Goal: Task Accomplishment & Management: Use online tool/utility

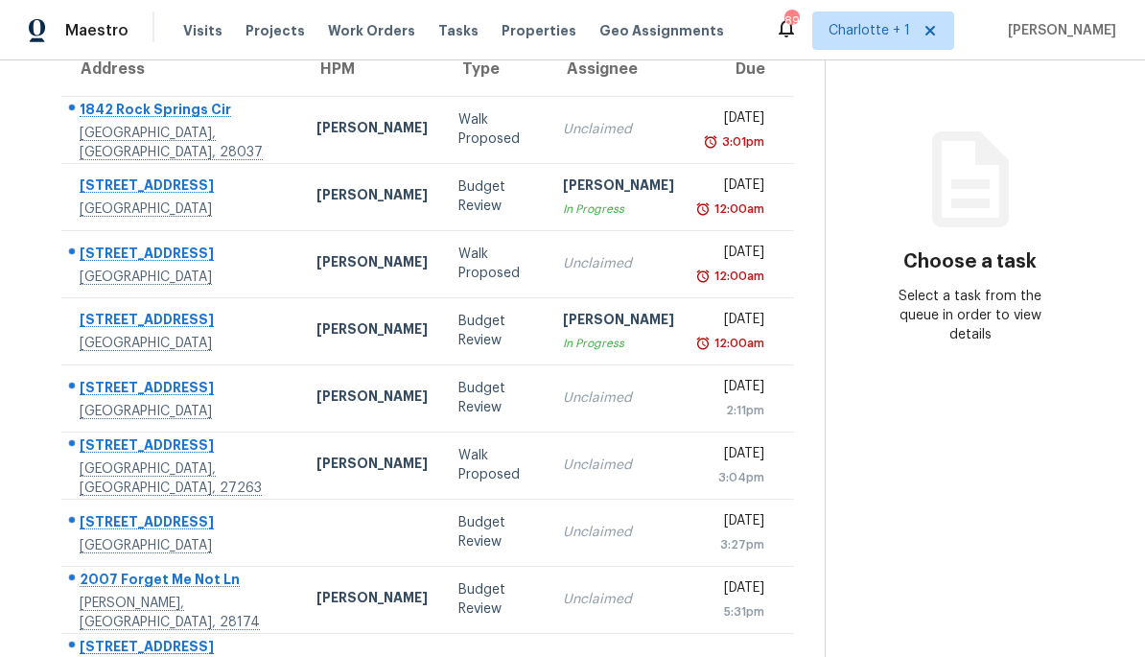
scroll to position [168, 0]
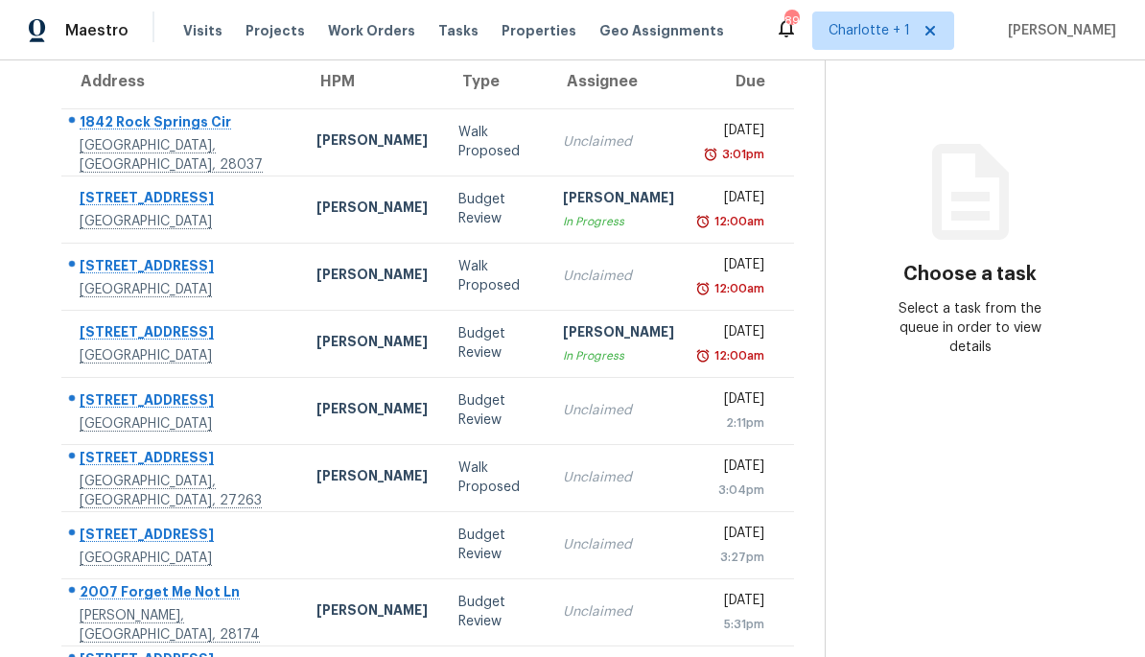
click at [316, 206] on div "[PERSON_NAME]" at bounding box center [371, 209] width 111 height 24
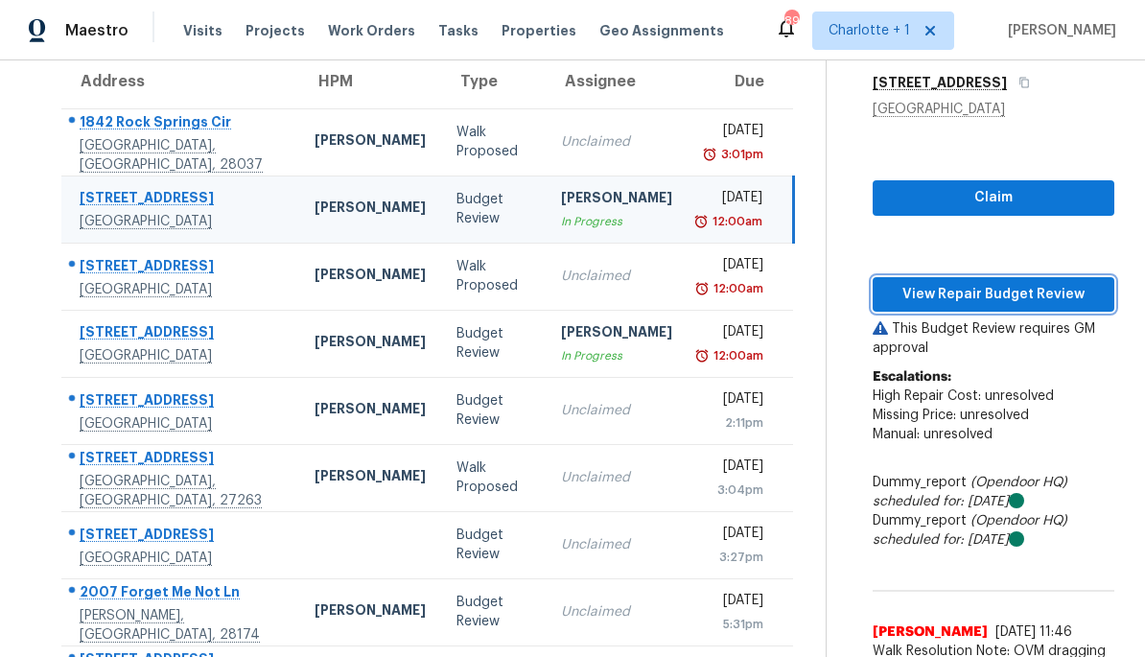
click at [1052, 299] on span "View Repair Budget Review" at bounding box center [993, 295] width 211 height 24
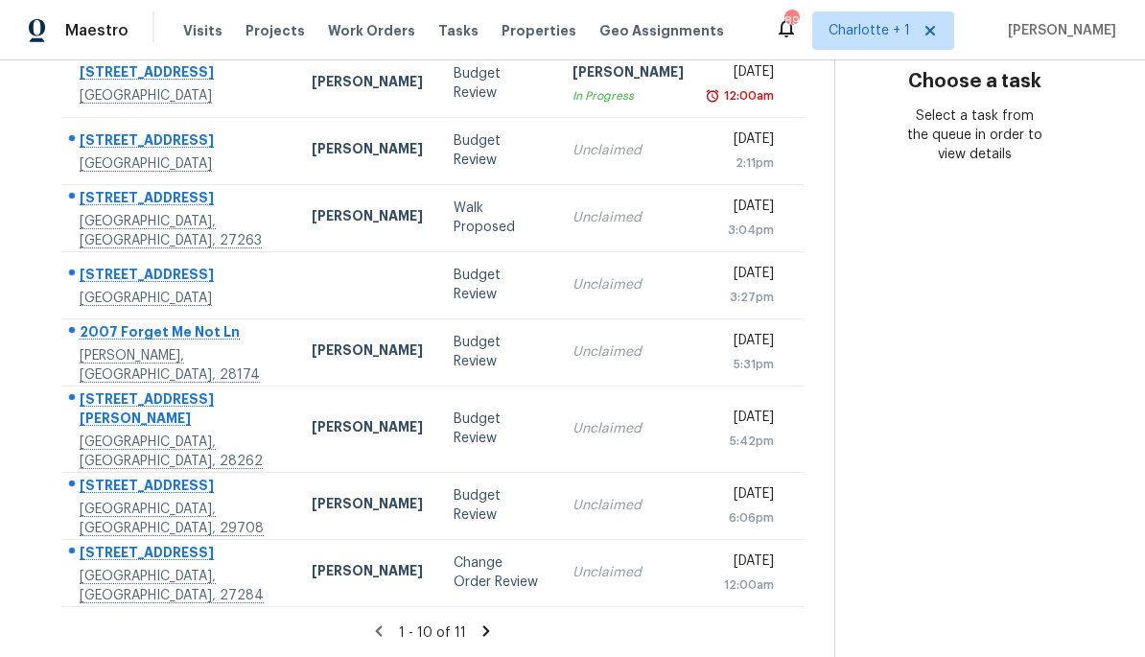
scroll to position [359, 0]
click at [581, 578] on div "Unclaimed" at bounding box center [627, 573] width 111 height 19
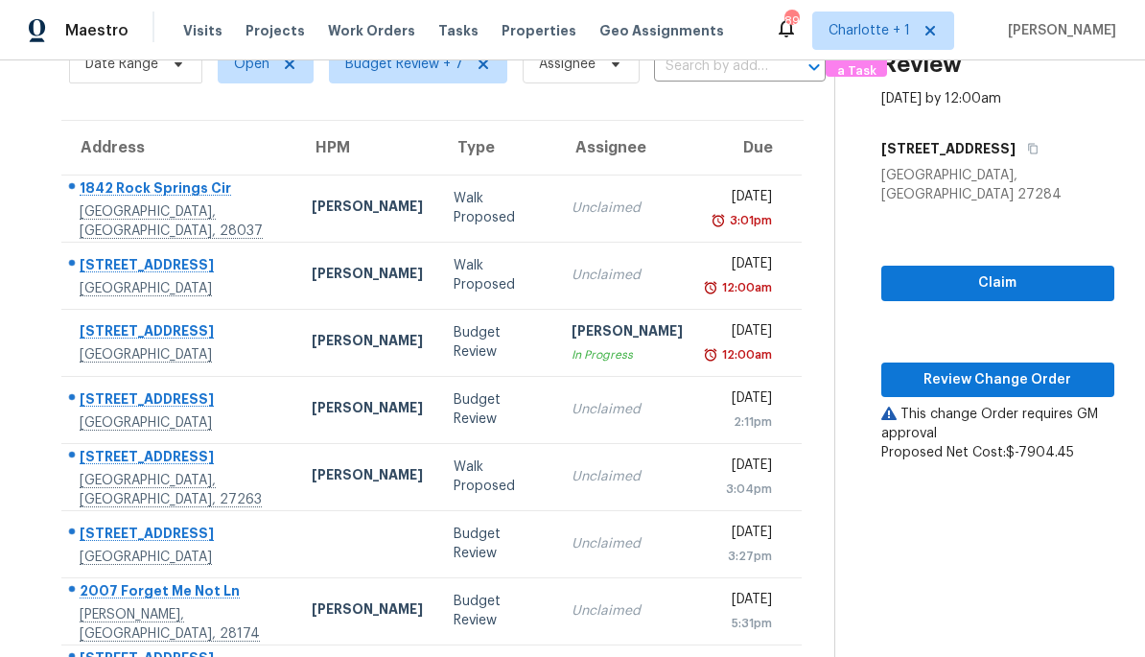
scroll to position [126, 0]
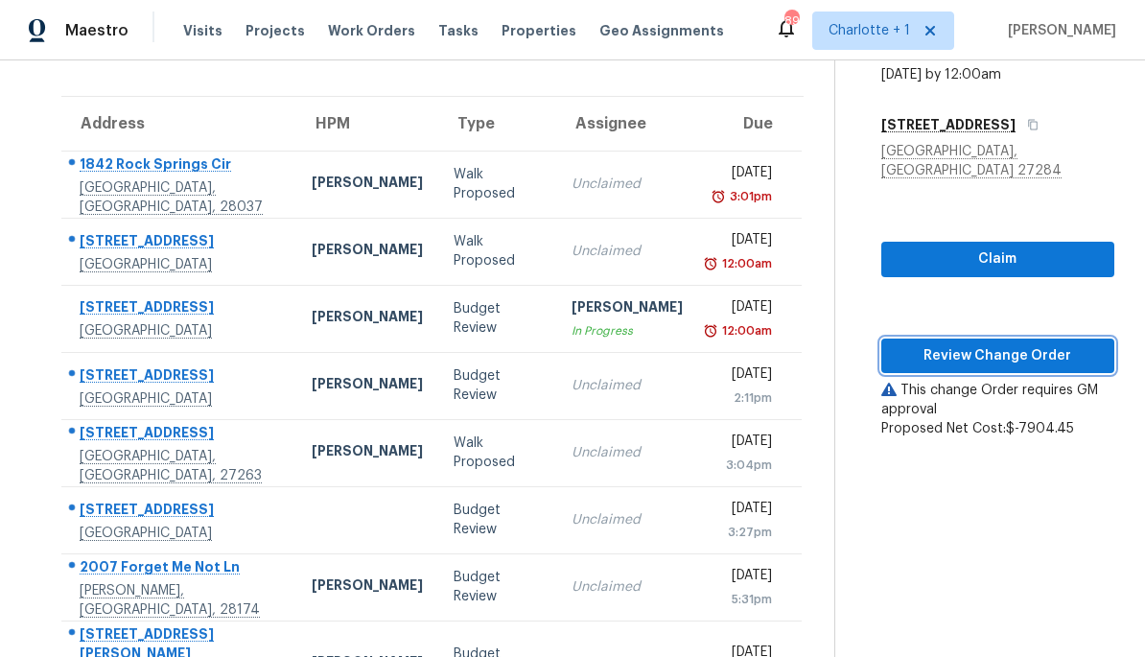
click at [1040, 344] on span "Review Change Order" at bounding box center [997, 356] width 202 height 24
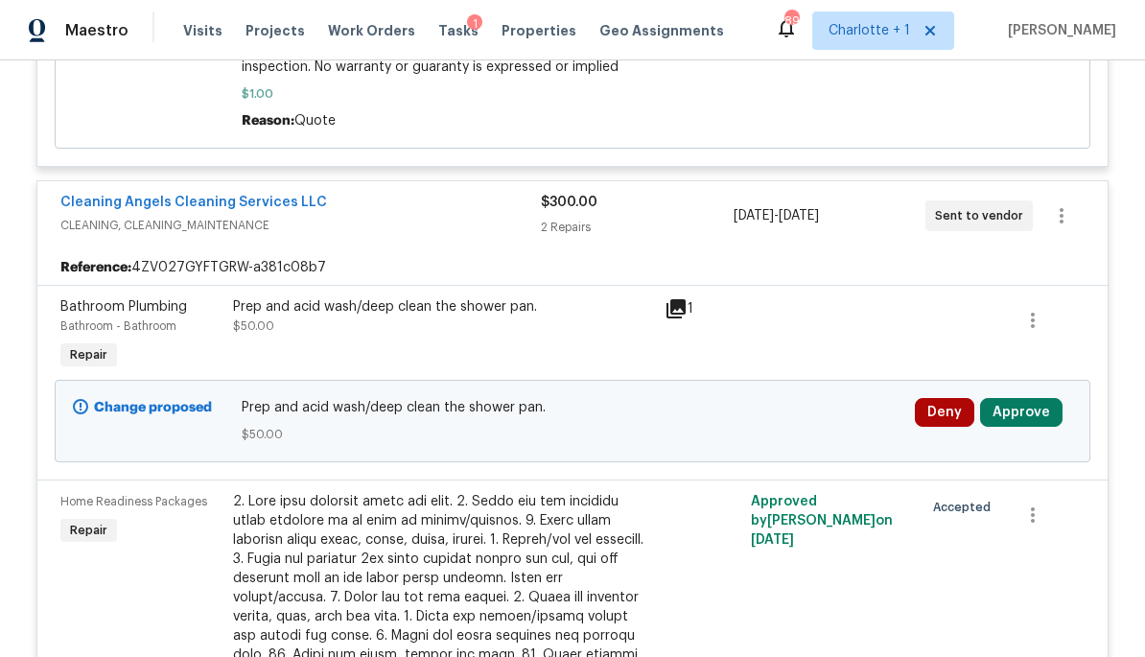
scroll to position [871, 0]
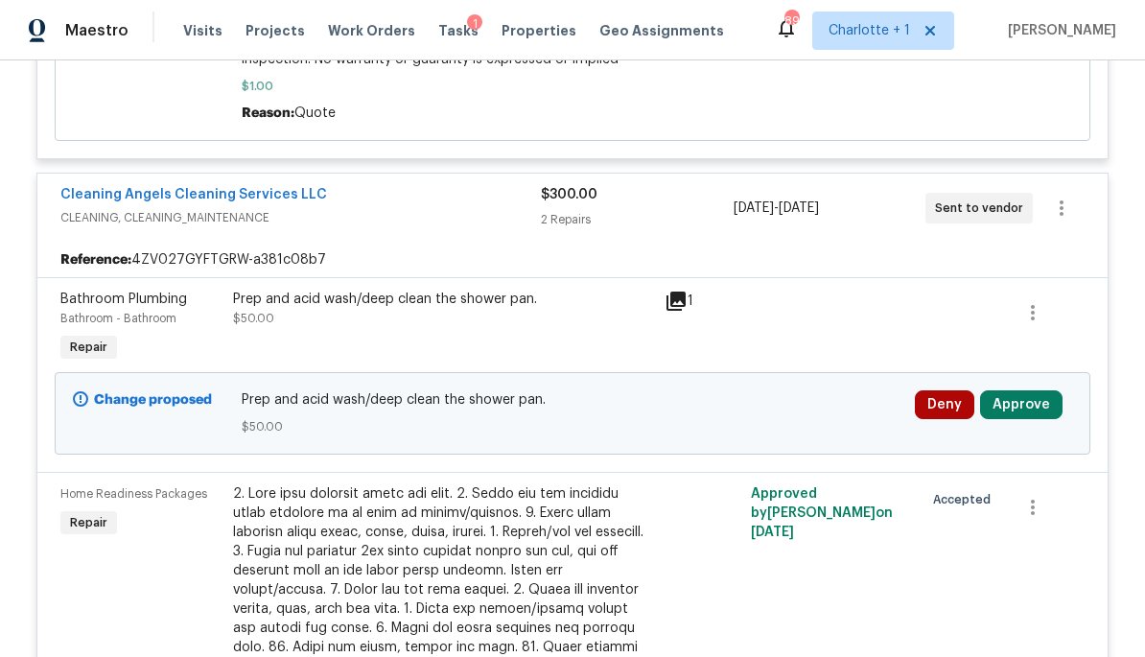
click at [1037, 416] on button "Approve" at bounding box center [1021, 404] width 82 height 29
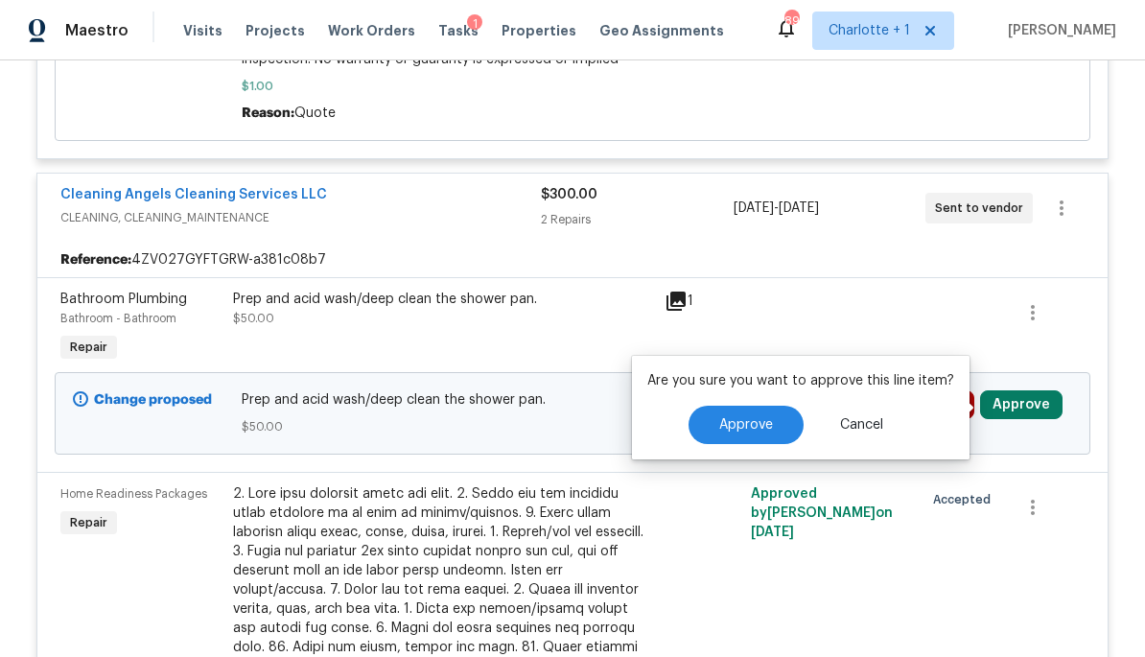
click at [759, 419] on span "Approve" at bounding box center [746, 425] width 54 height 14
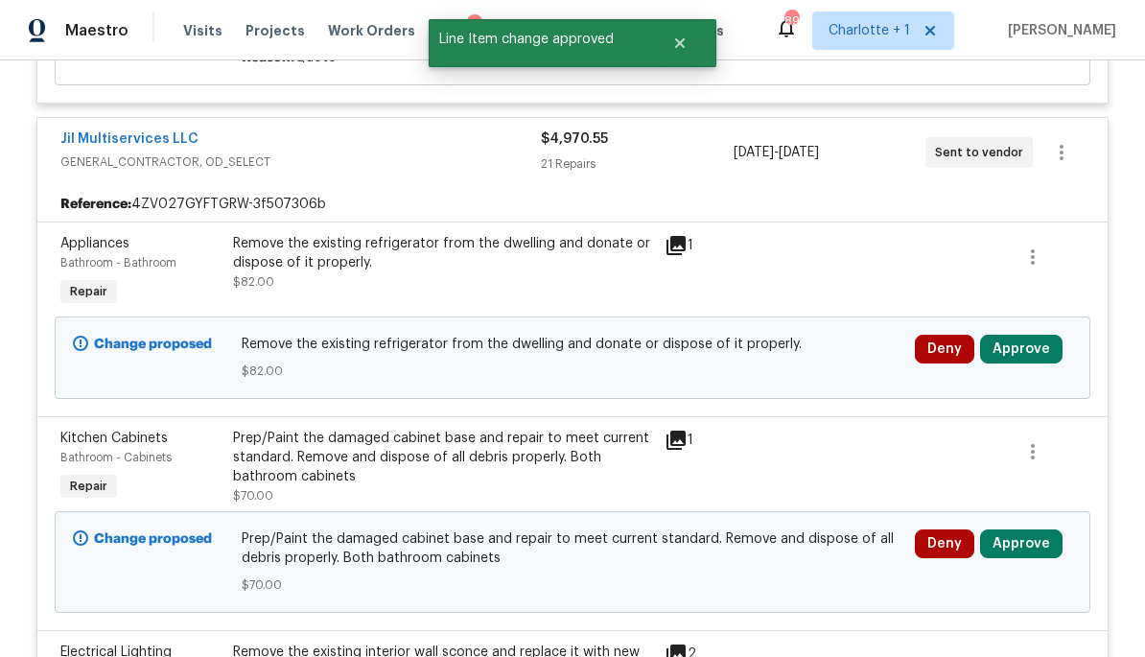
scroll to position [1651, 0]
click at [1047, 335] on button "Approve" at bounding box center [1021, 349] width 82 height 29
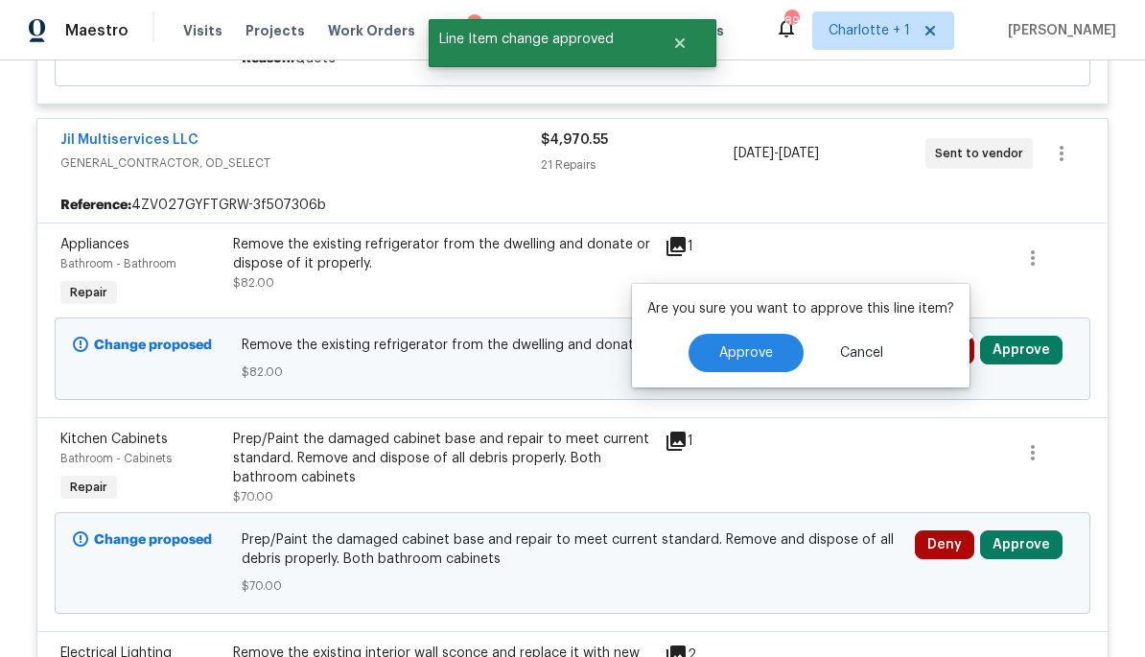
click at [766, 355] on span "Approve" at bounding box center [746, 353] width 54 height 14
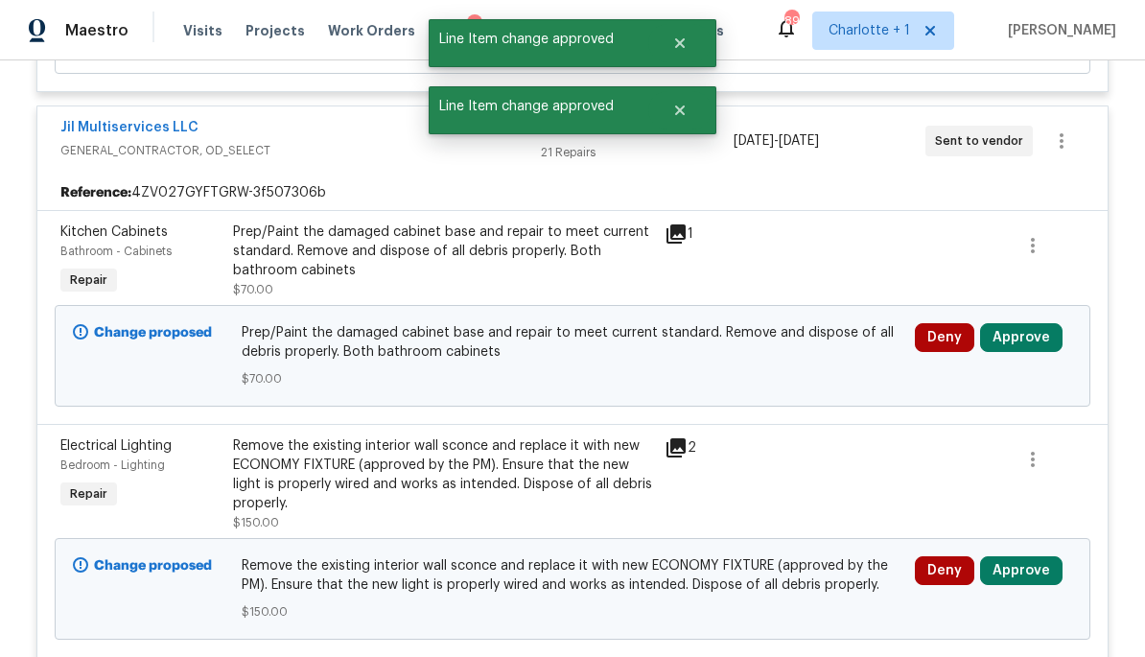
scroll to position [1664, 0]
click at [1050, 329] on button "Approve" at bounding box center [1021, 336] width 82 height 29
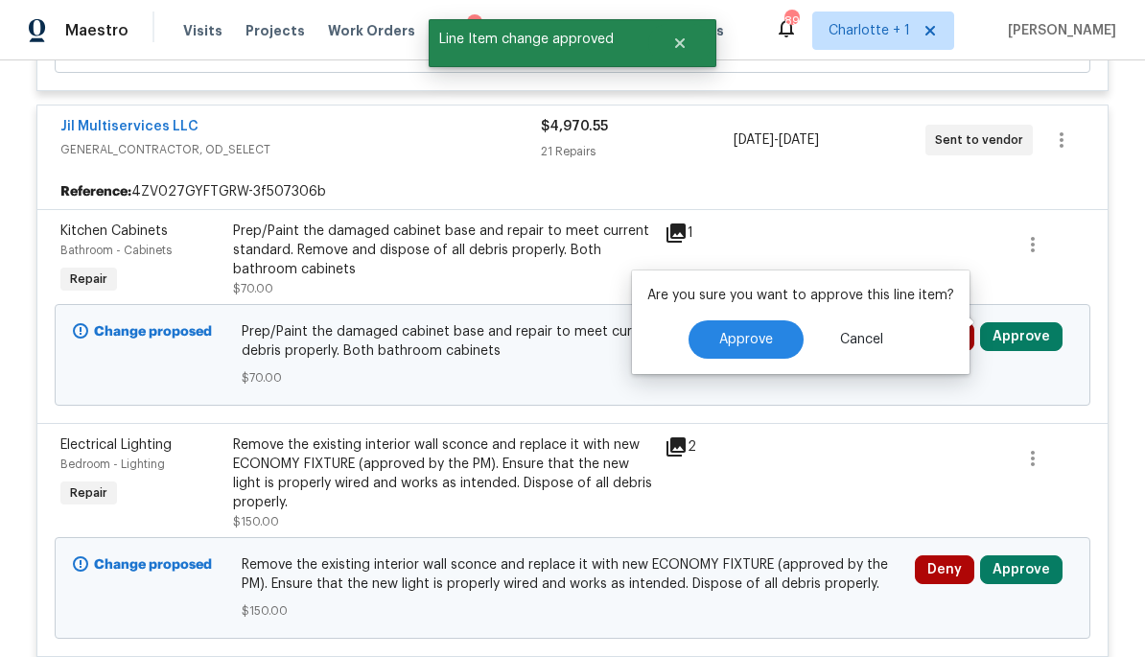
click at [762, 340] on span "Approve" at bounding box center [746, 340] width 54 height 14
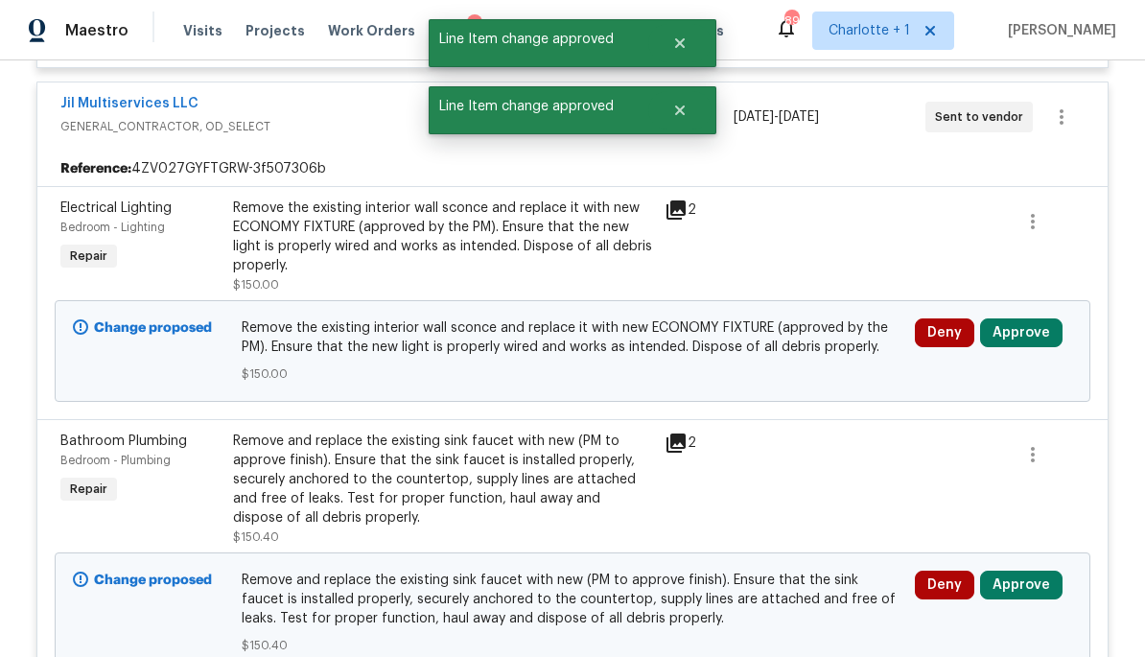
scroll to position [1709, 0]
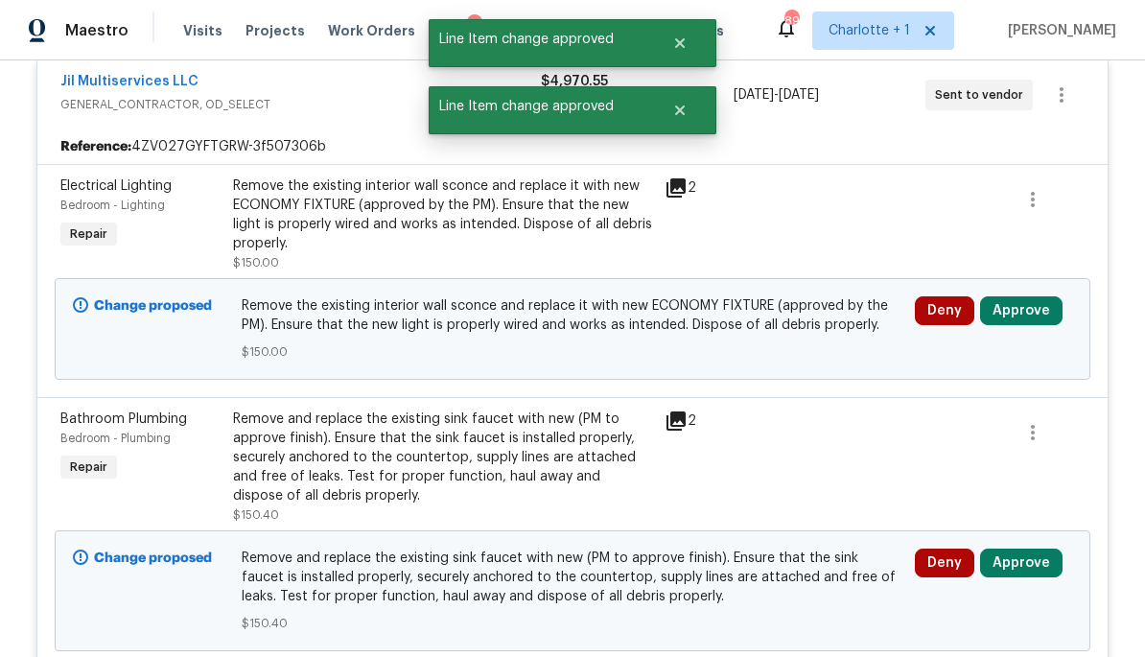
click at [1037, 296] on button "Approve" at bounding box center [1021, 310] width 82 height 29
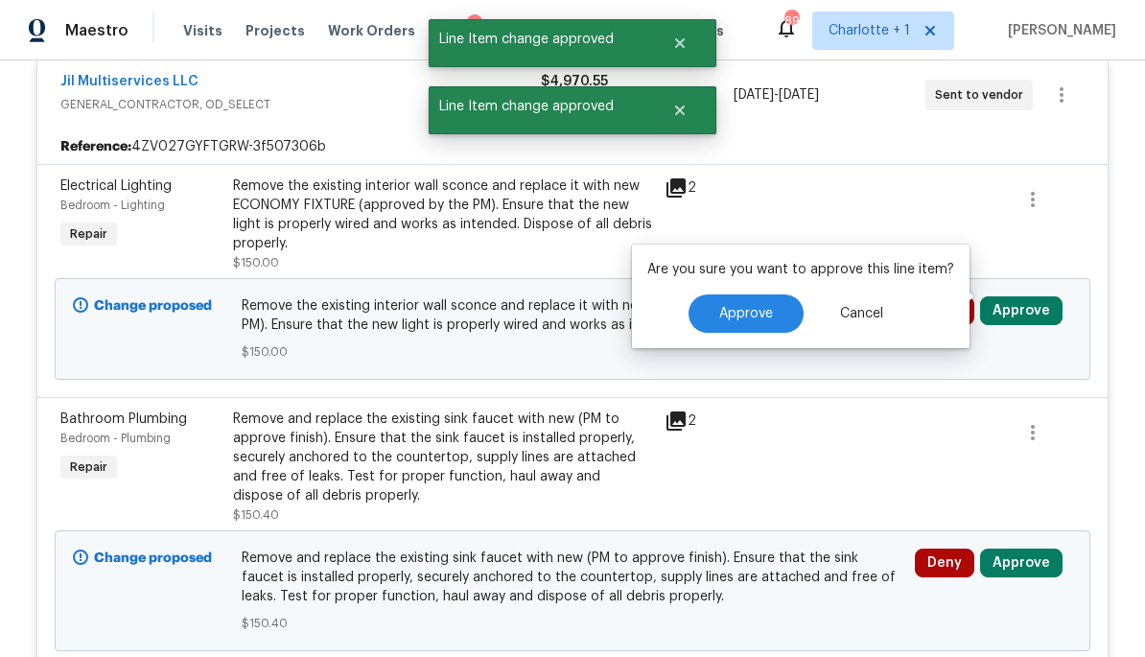
click at [773, 314] on button "Approve" at bounding box center [745, 313] width 115 height 38
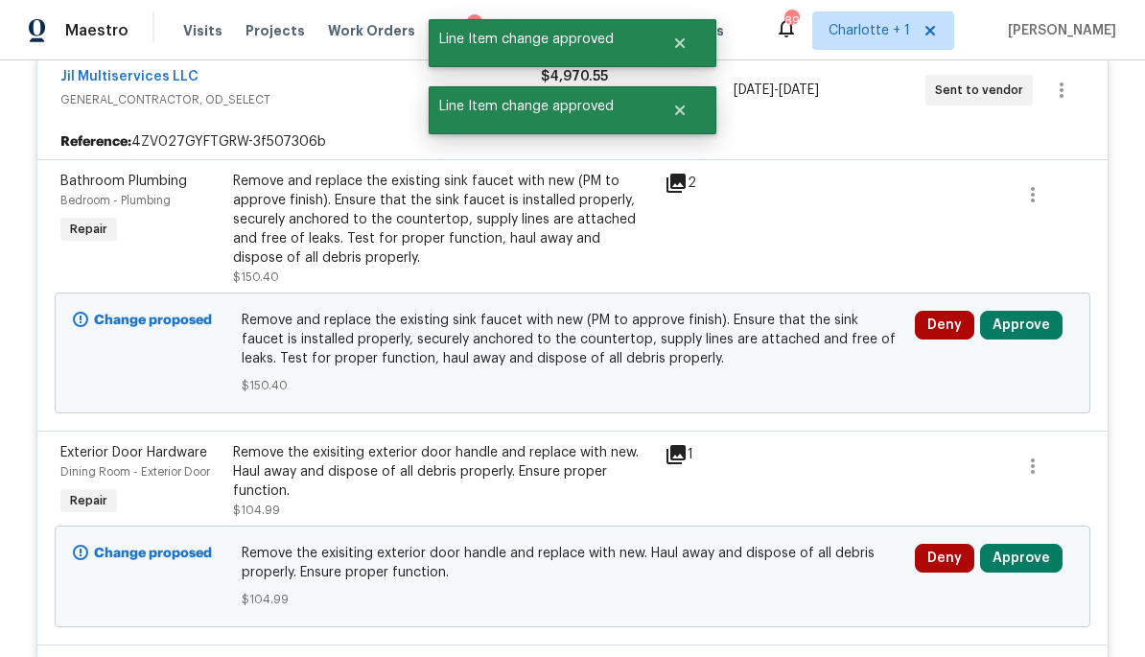
scroll to position [1722, 0]
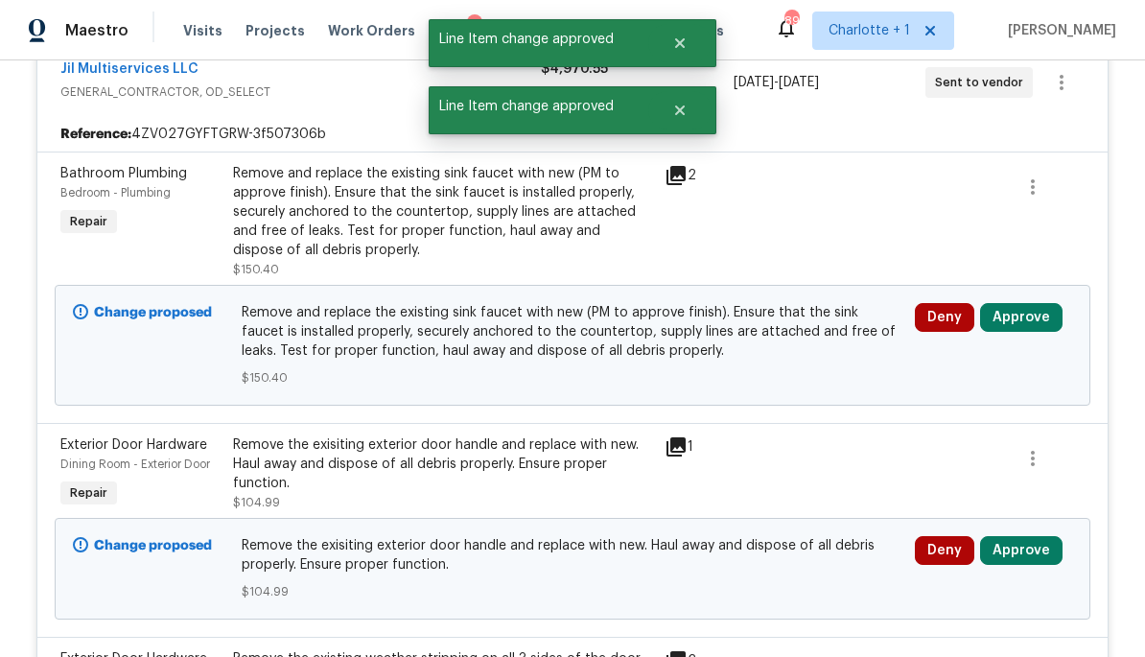
click at [1052, 303] on button "Approve" at bounding box center [1021, 317] width 82 height 29
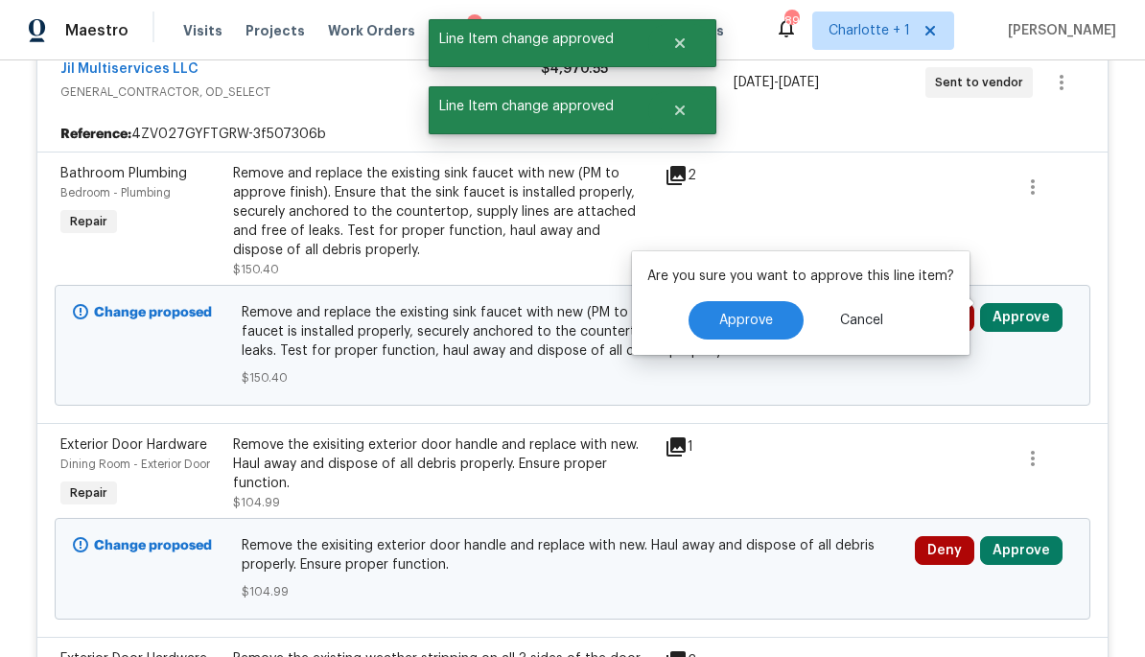
click at [775, 327] on button "Approve" at bounding box center [745, 320] width 115 height 38
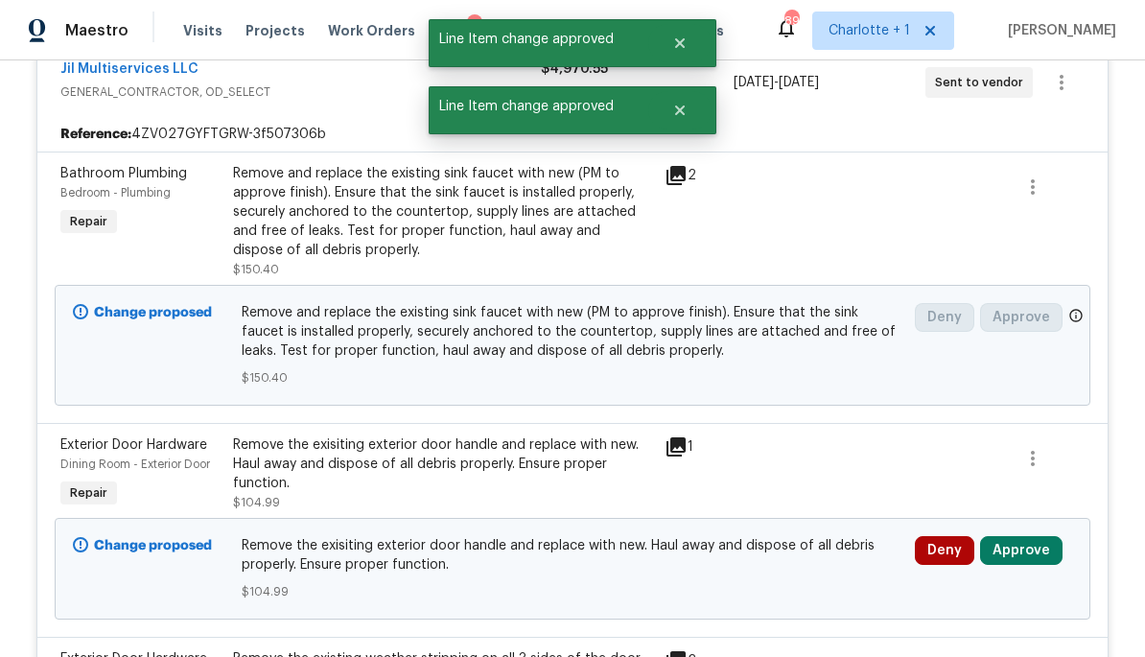
scroll to position [1525, 0]
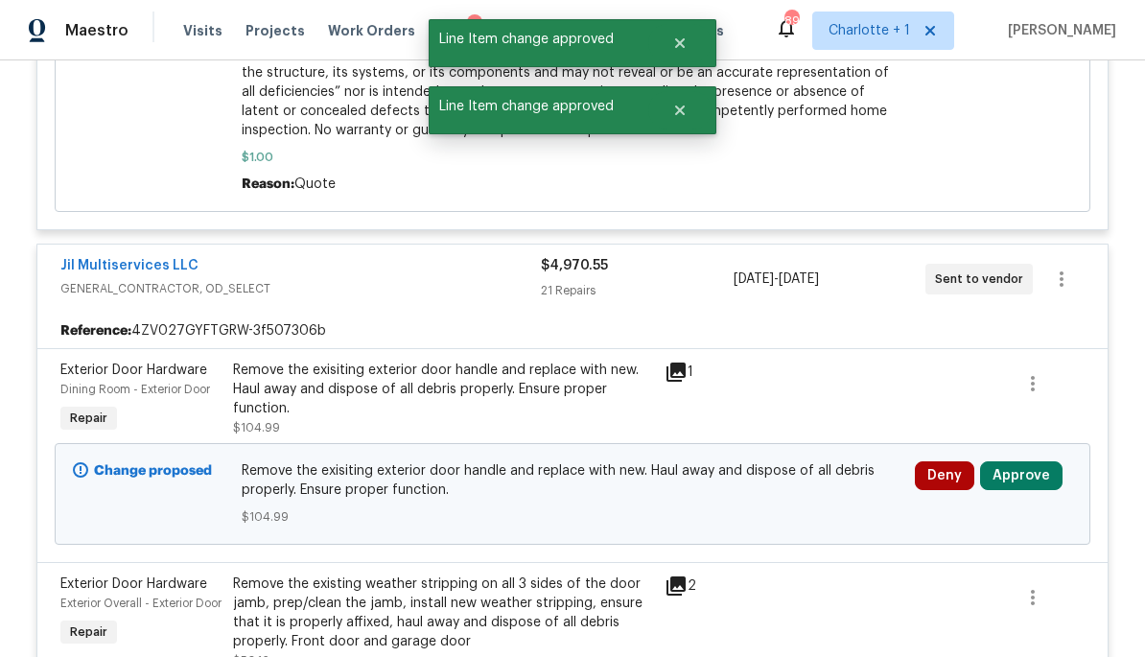
click at [1027, 461] on button "Approve" at bounding box center [1021, 475] width 82 height 29
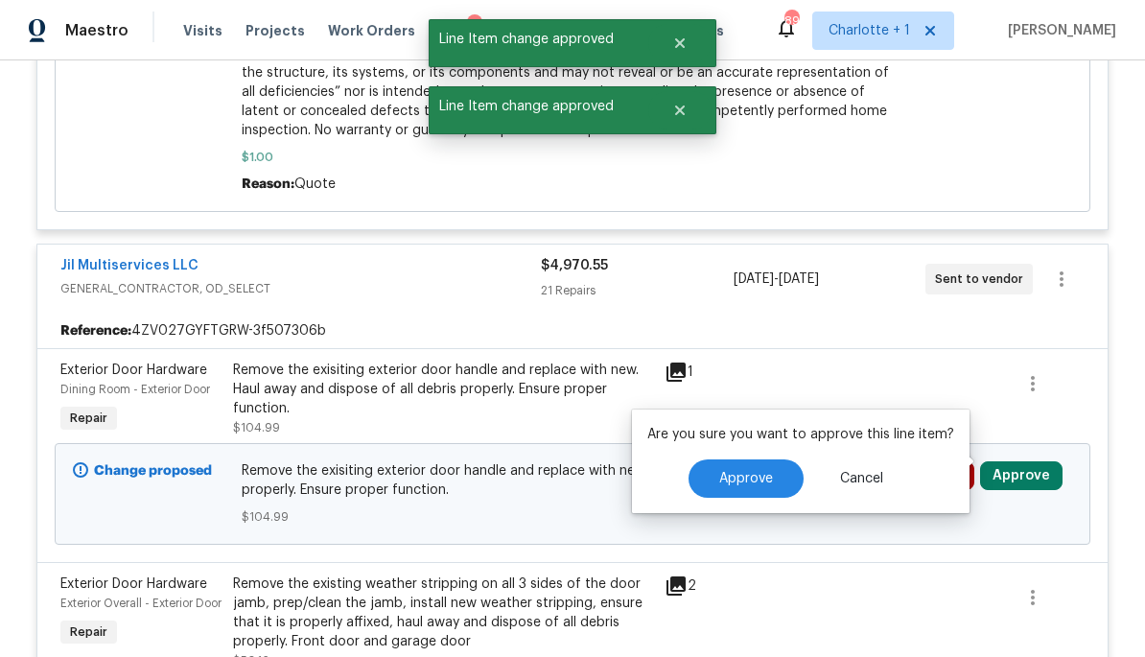
click at [757, 481] on span "Approve" at bounding box center [746, 479] width 54 height 14
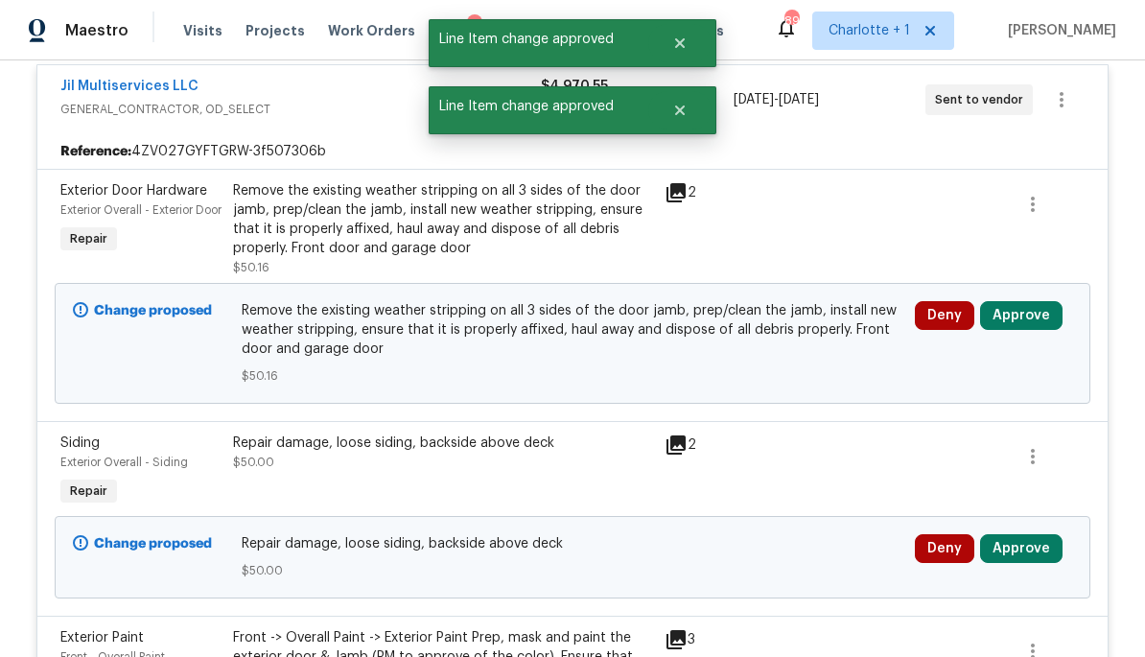
scroll to position [1753, 0]
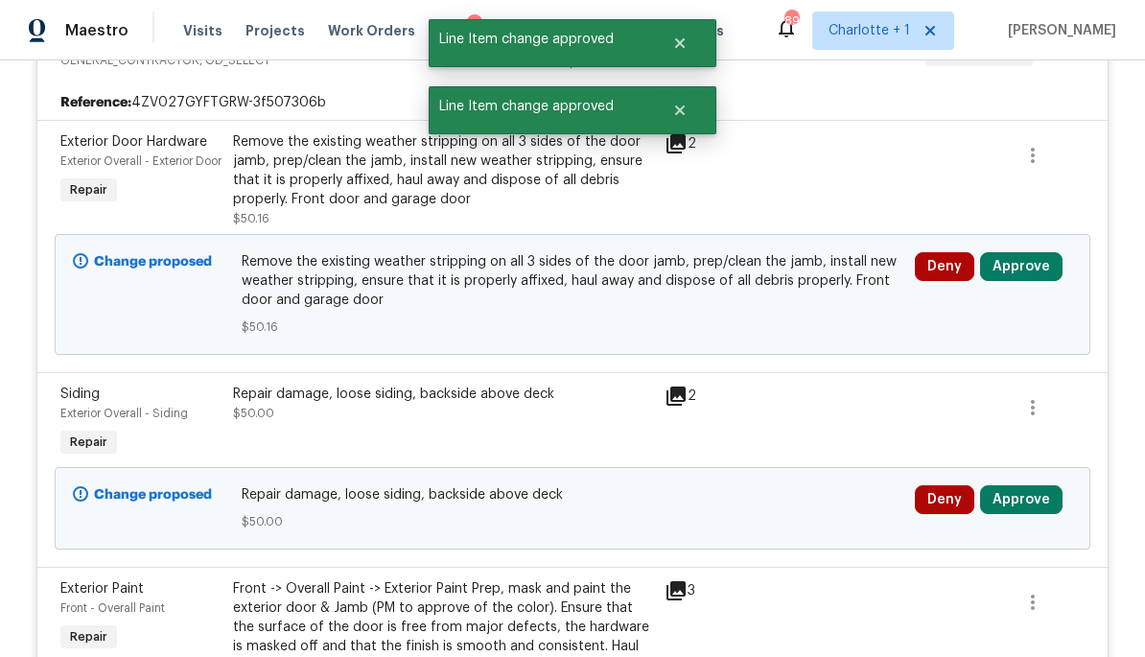
click at [1046, 264] on button "Approve" at bounding box center [1021, 266] width 82 height 29
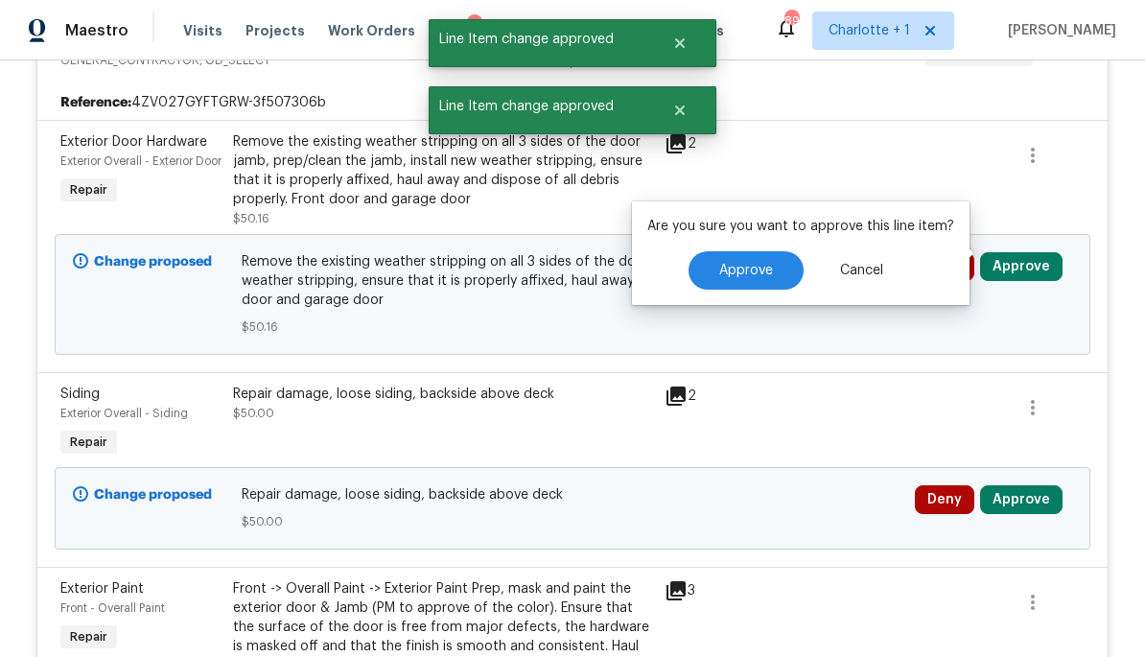
click at [753, 266] on span "Approve" at bounding box center [746, 271] width 54 height 14
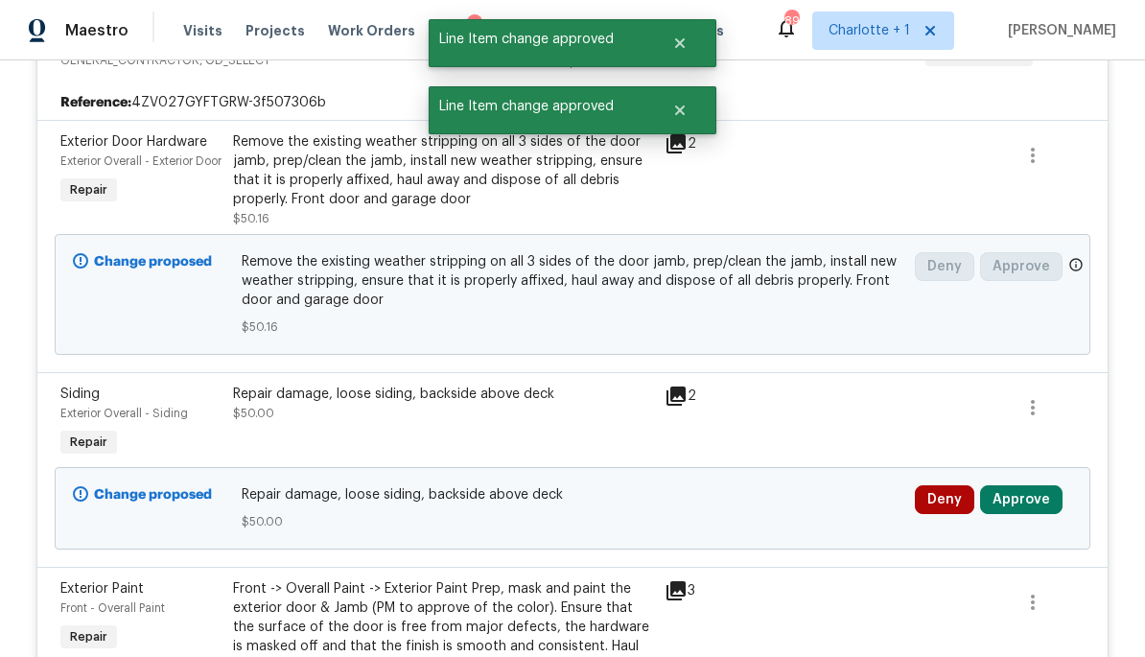
scroll to position [1525, 0]
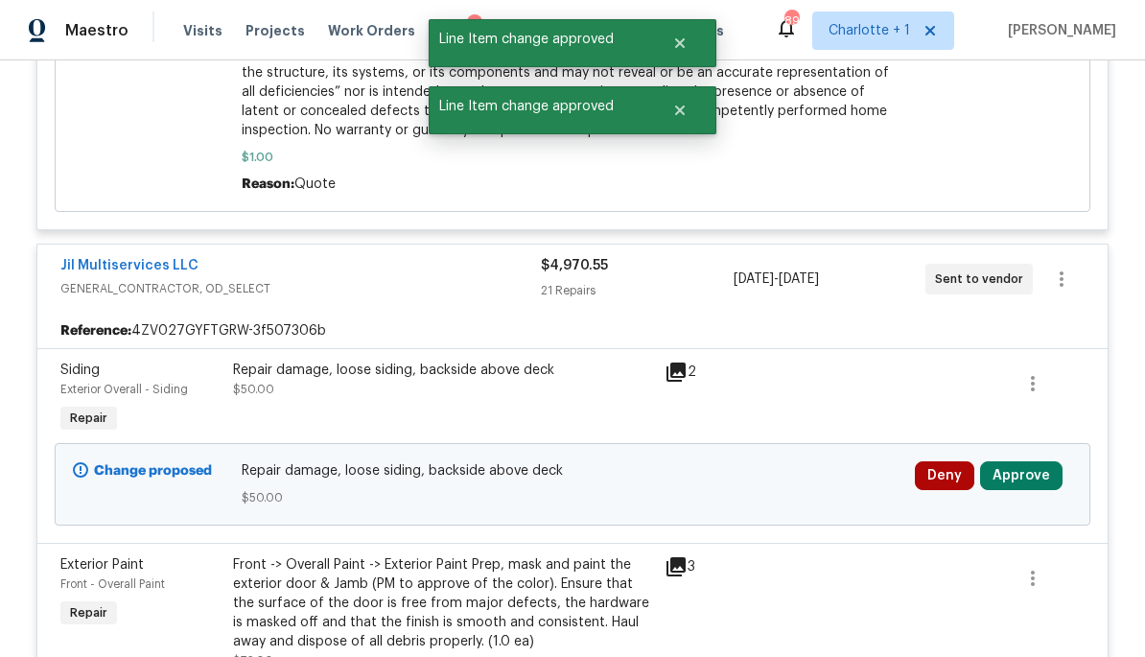
click at [1038, 461] on button "Approve" at bounding box center [1021, 475] width 82 height 29
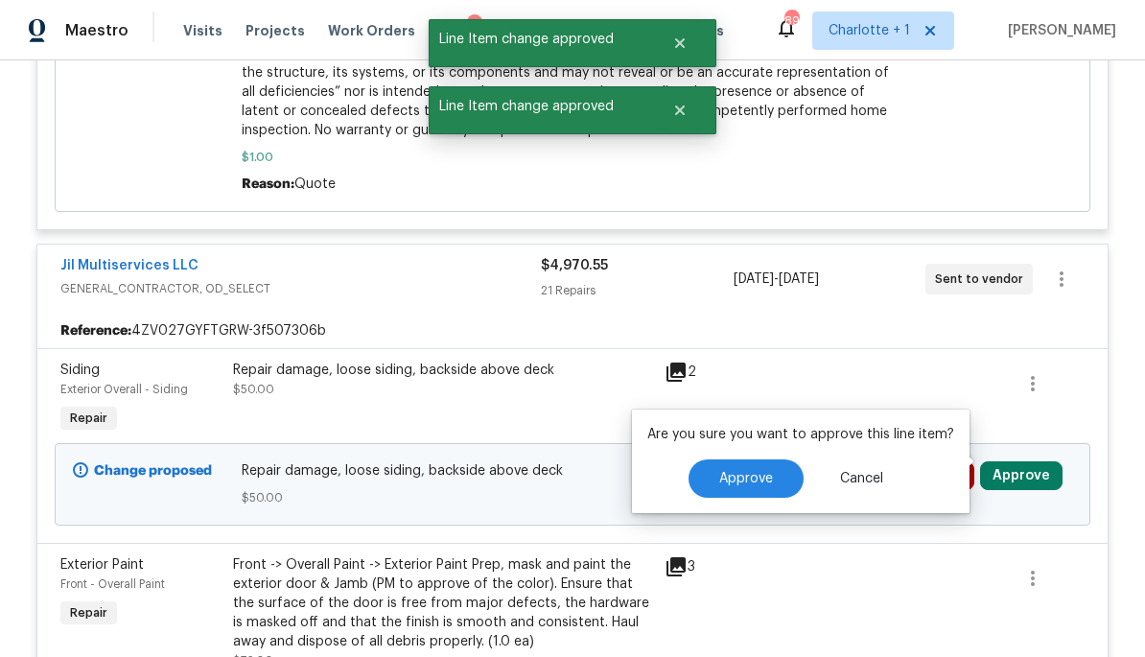
click at [755, 474] on span "Approve" at bounding box center [746, 479] width 54 height 14
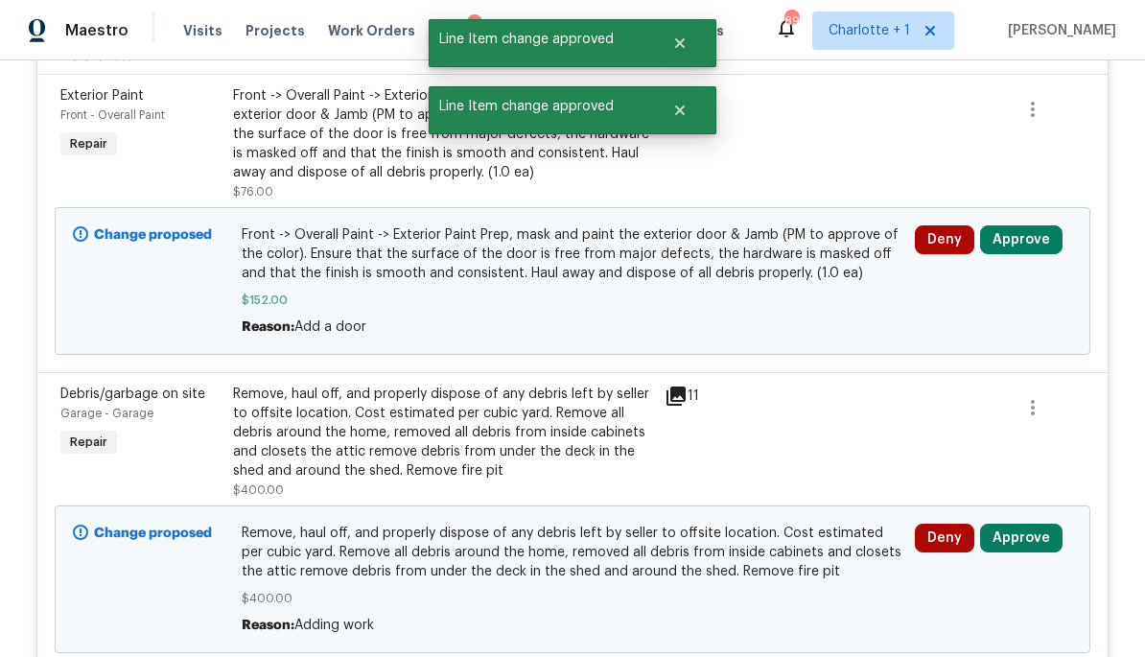
scroll to position [1798, 0]
click at [1057, 226] on button "Approve" at bounding box center [1021, 240] width 82 height 29
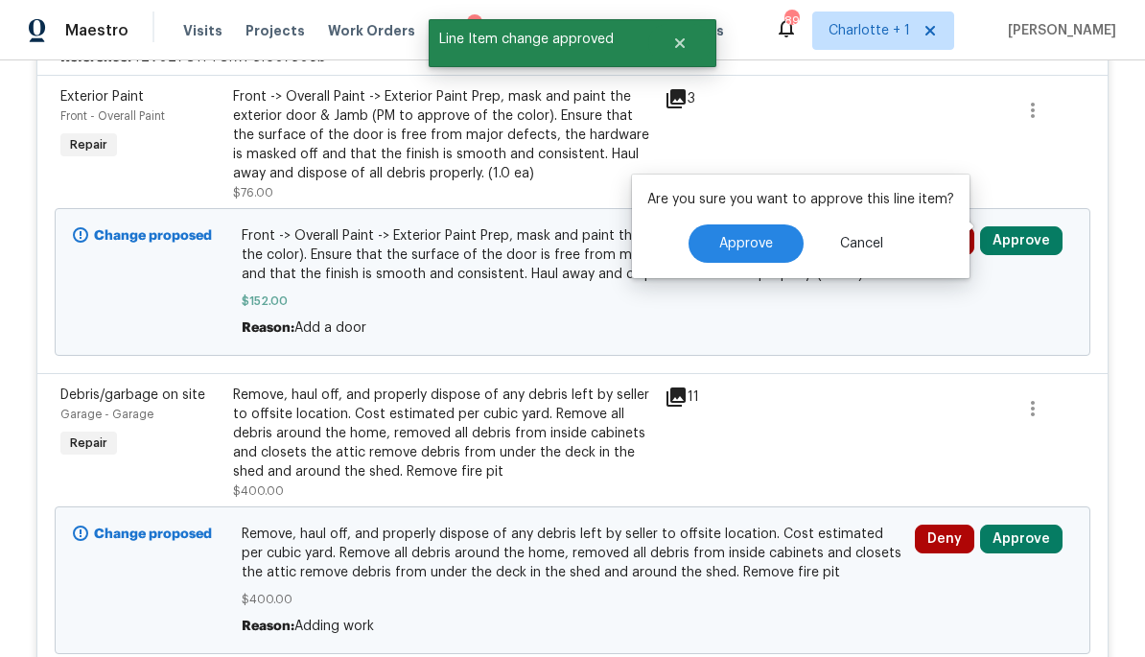
click at [732, 239] on span "Approve" at bounding box center [746, 244] width 54 height 14
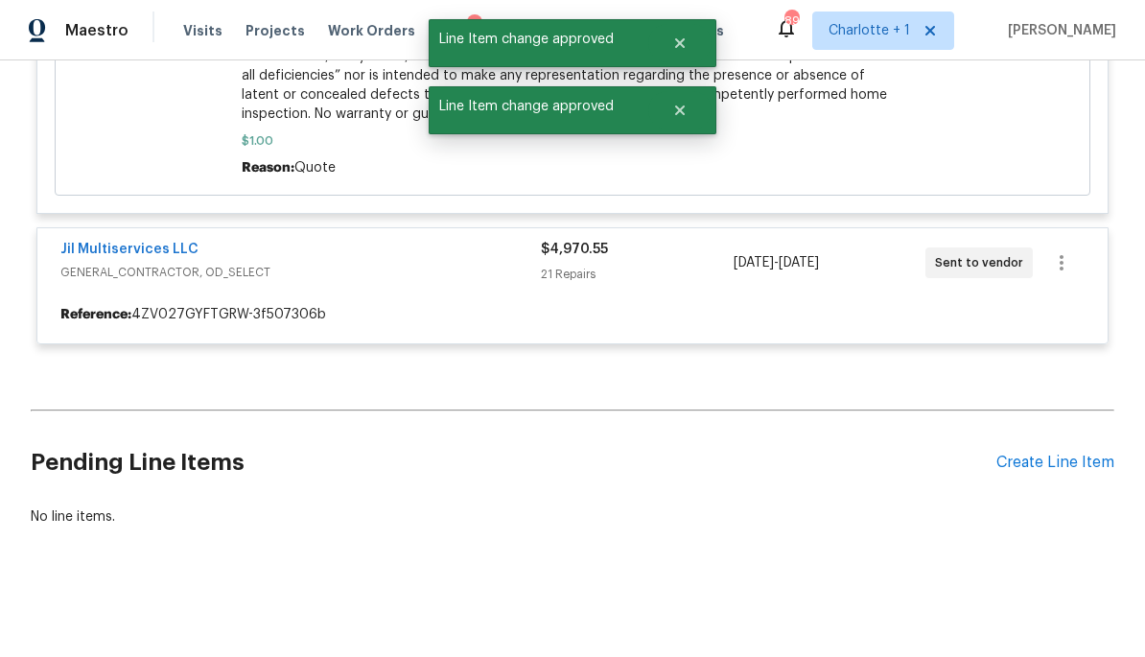
scroll to position [1525, 0]
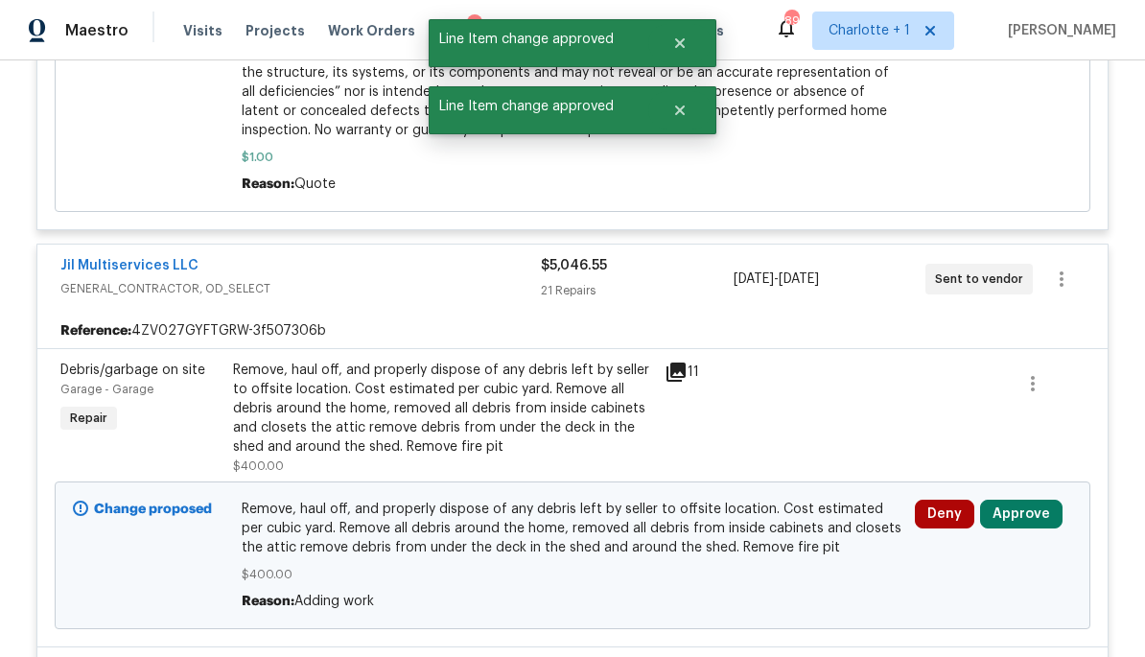
click at [1023, 504] on button "Approve" at bounding box center [1021, 513] width 82 height 29
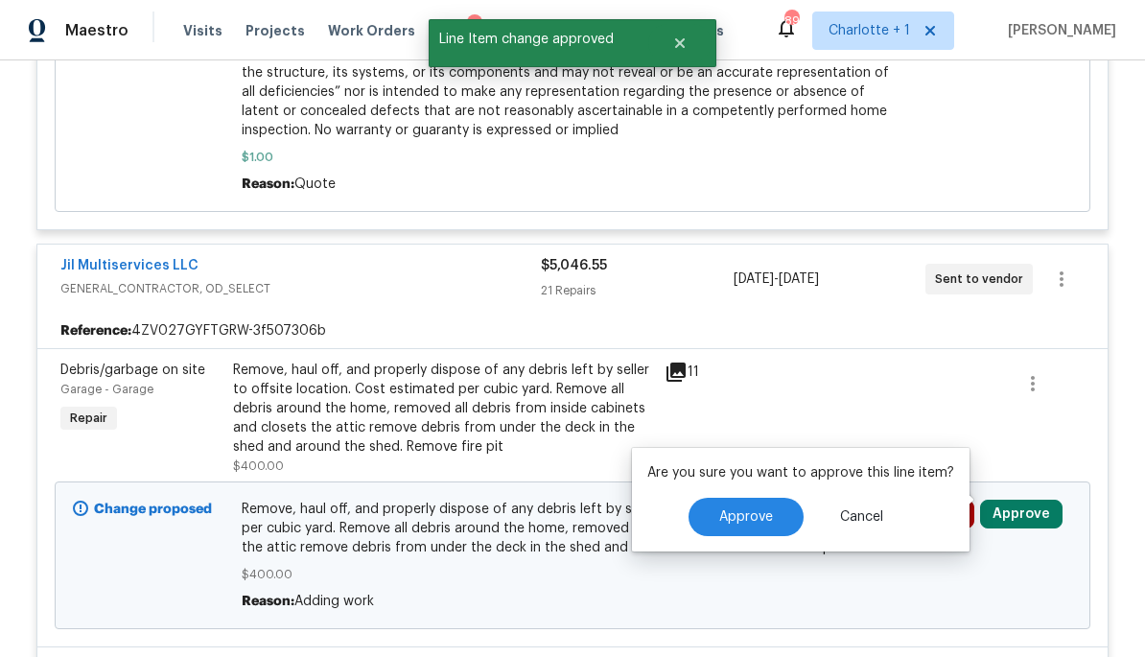
click at [766, 511] on span "Approve" at bounding box center [746, 517] width 54 height 14
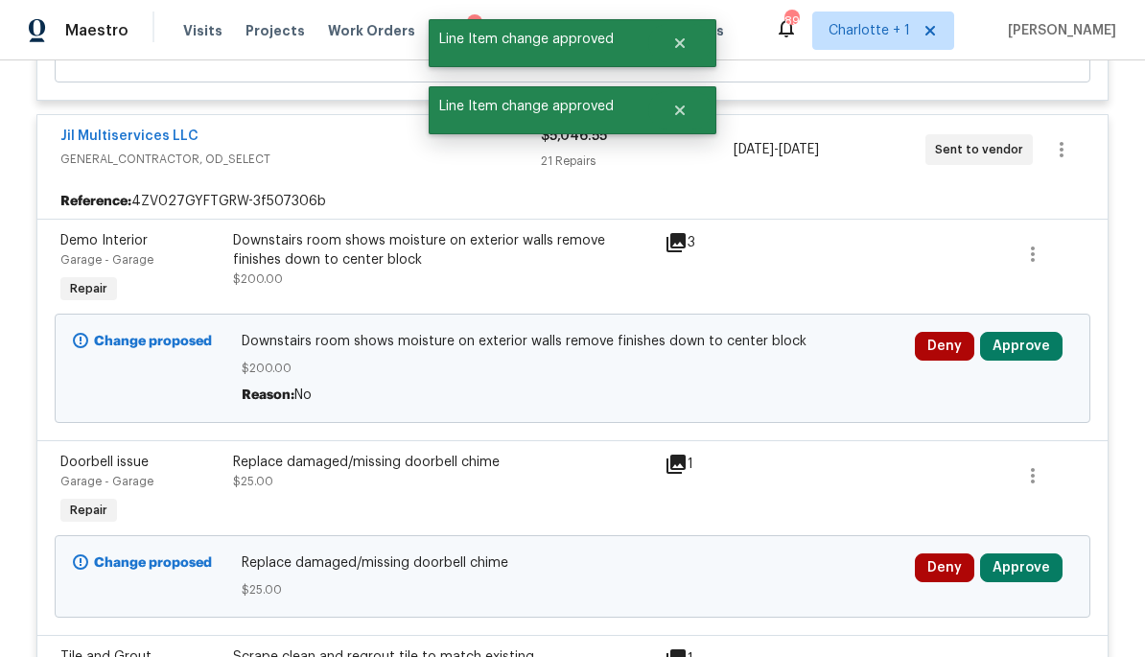
scroll to position [1733, 0]
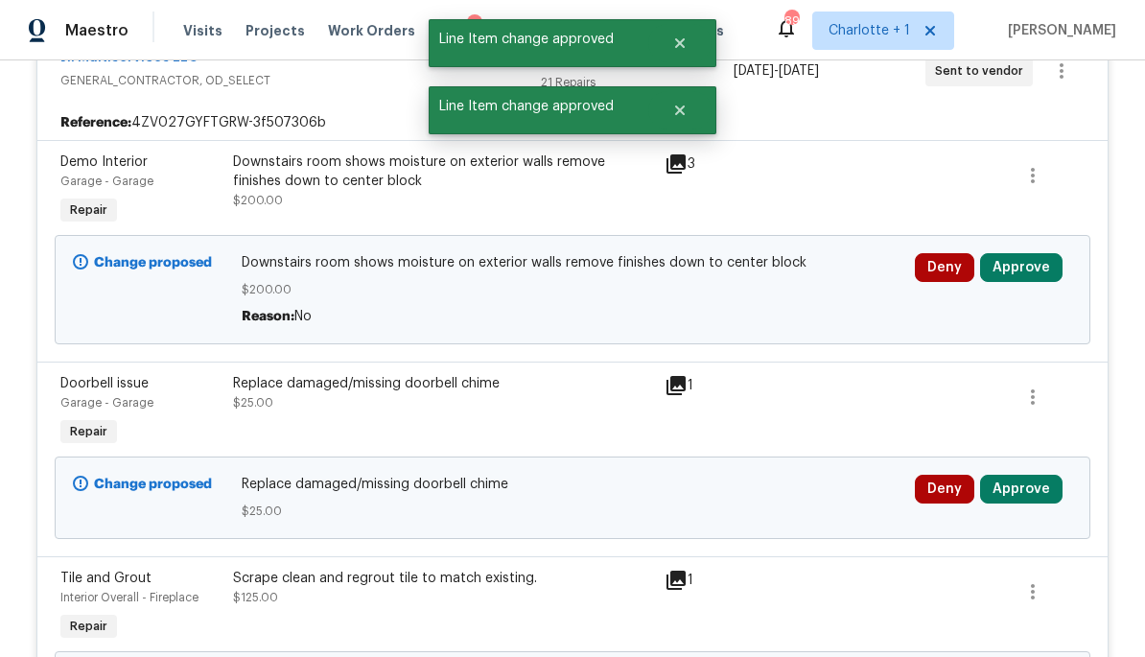
click at [1043, 260] on button "Approve" at bounding box center [1021, 267] width 82 height 29
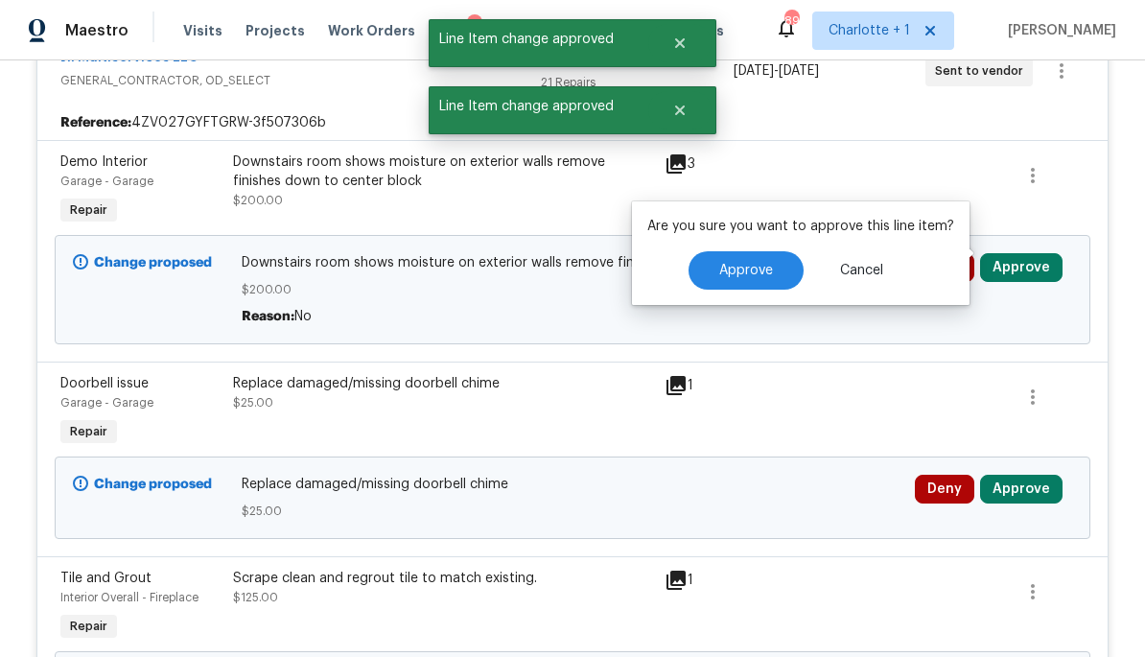
click at [762, 278] on button "Approve" at bounding box center [745, 270] width 115 height 38
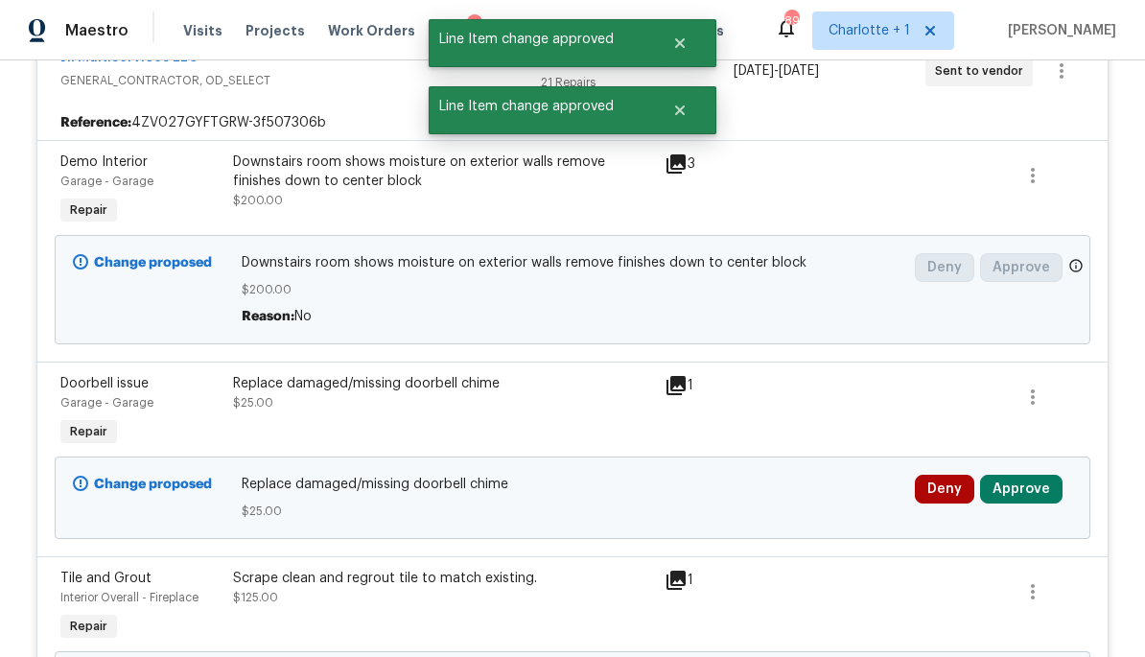
scroll to position [1525, 0]
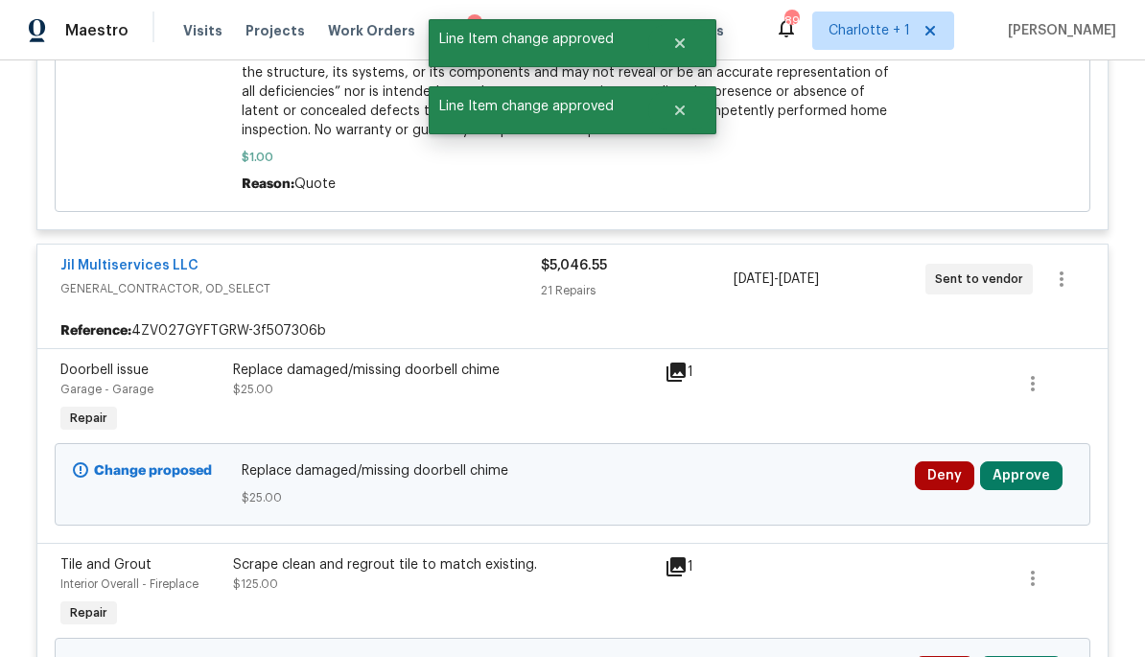
click at [1047, 464] on button "Approve" at bounding box center [1021, 475] width 82 height 29
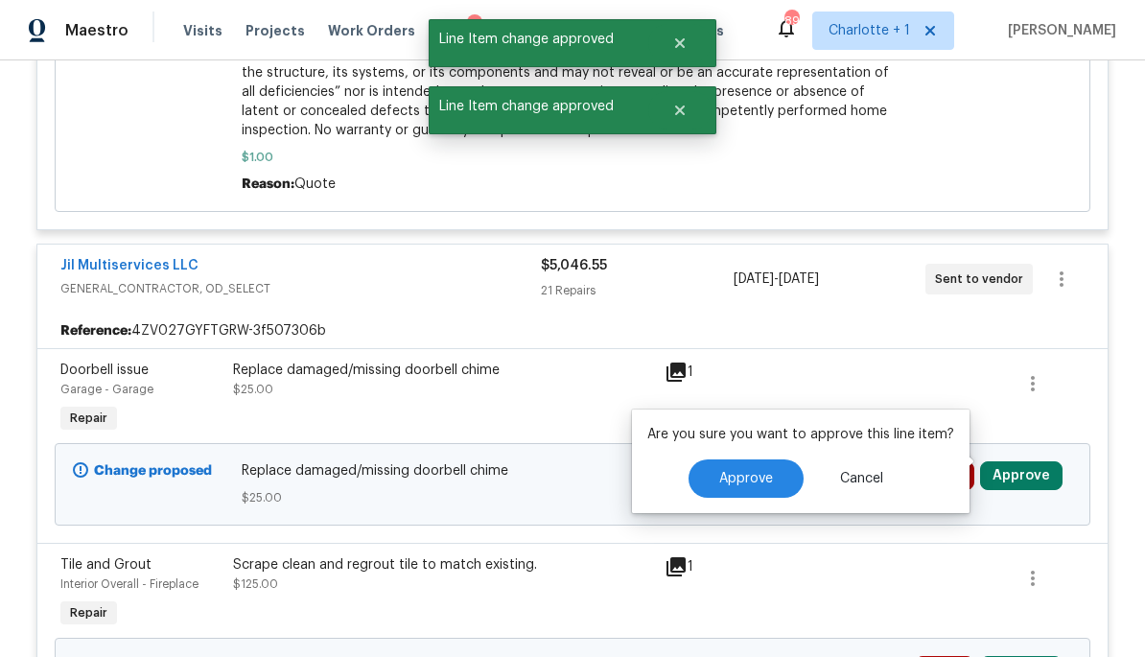
click at [757, 480] on span "Approve" at bounding box center [746, 479] width 54 height 14
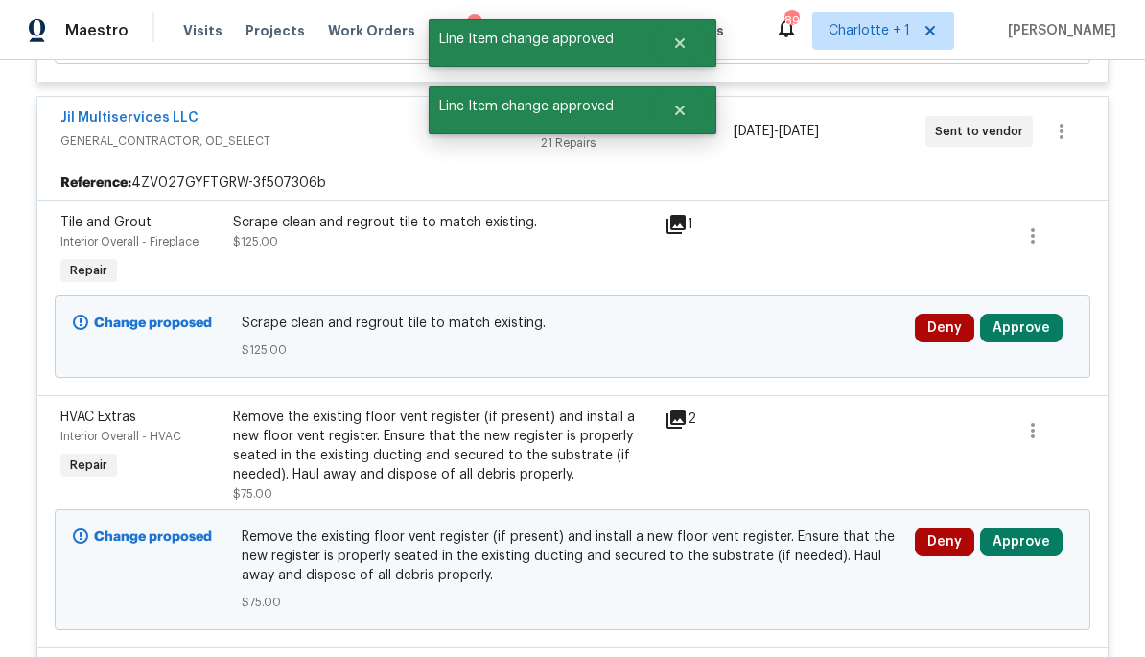
scroll to position [1717, 0]
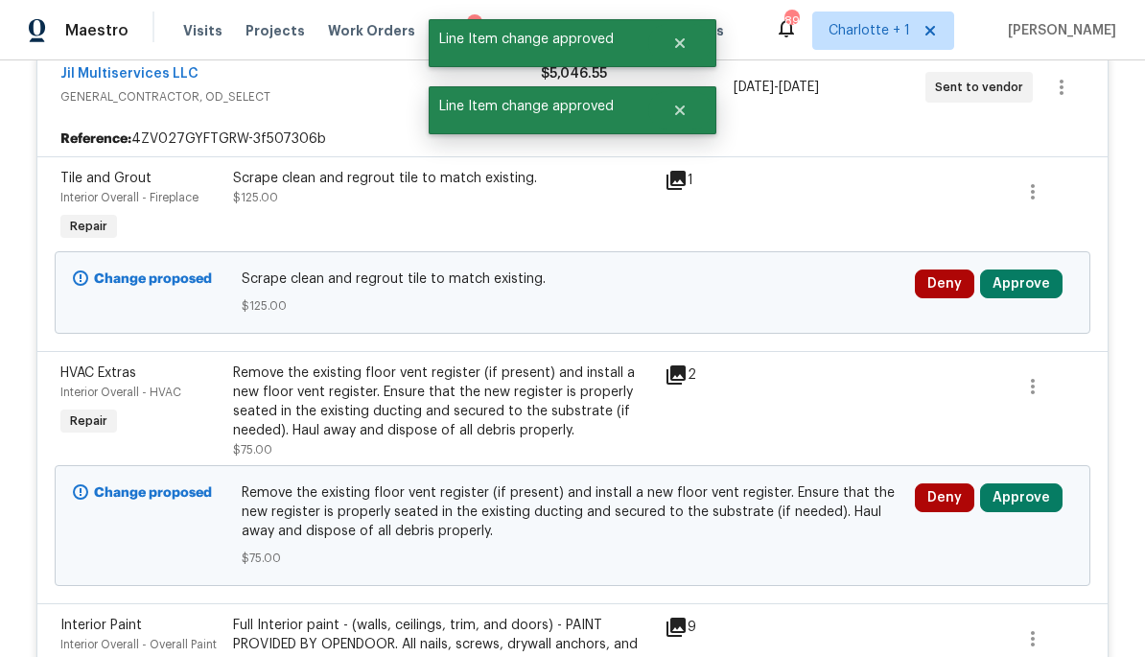
click at [1048, 278] on button "Approve" at bounding box center [1021, 283] width 82 height 29
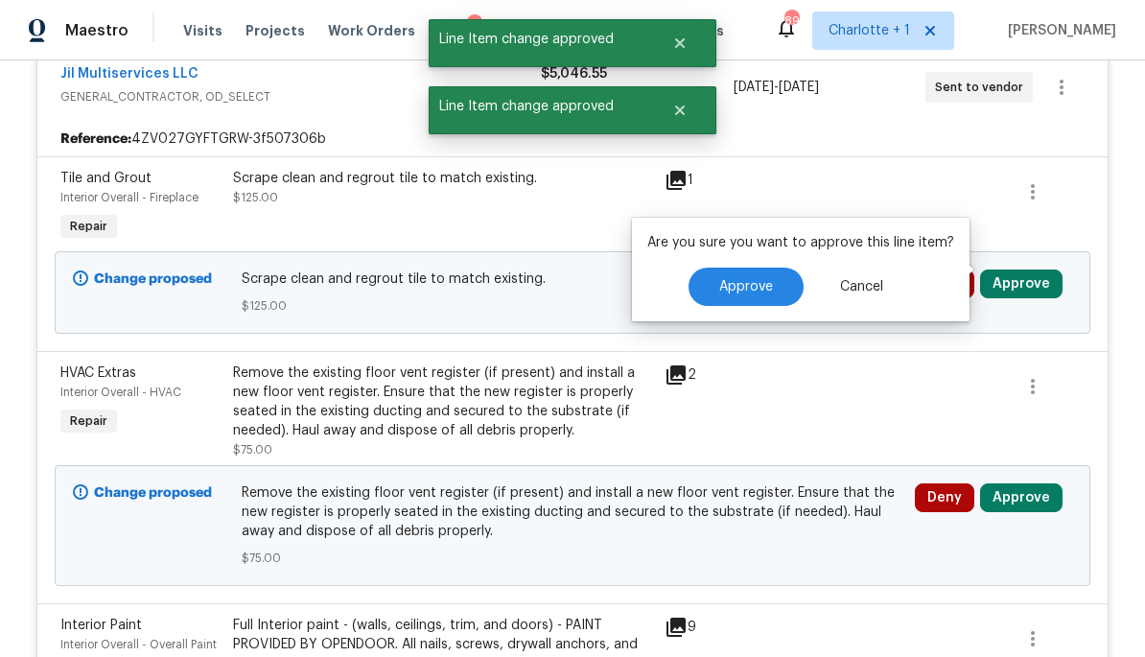
click at [752, 293] on span "Approve" at bounding box center [746, 287] width 54 height 14
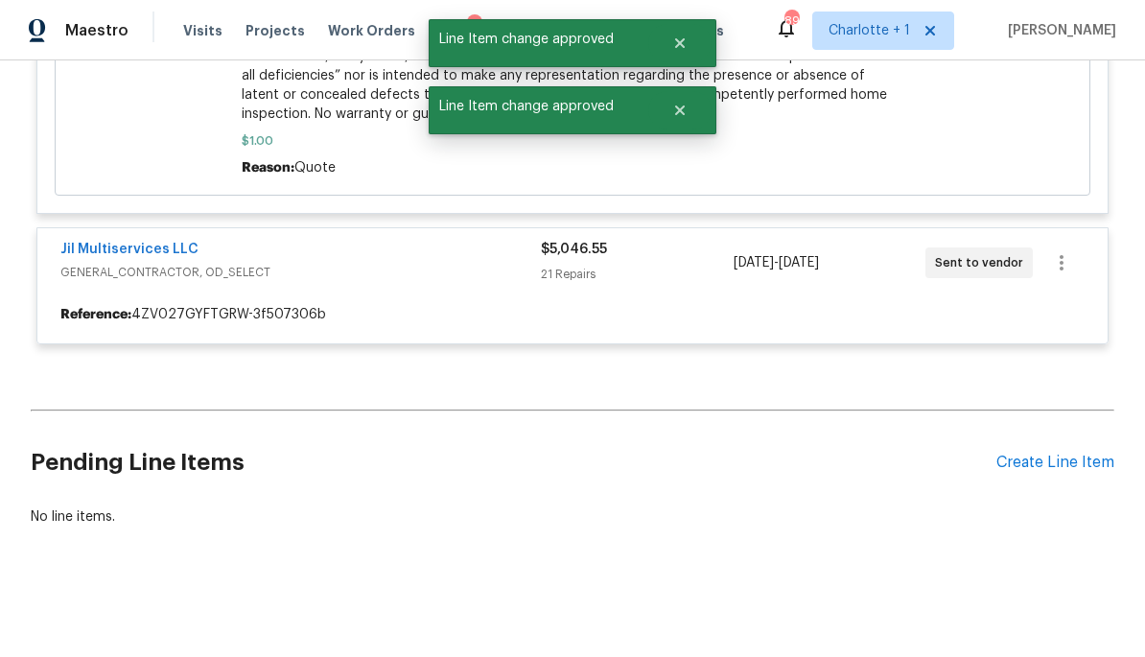
scroll to position [1525, 0]
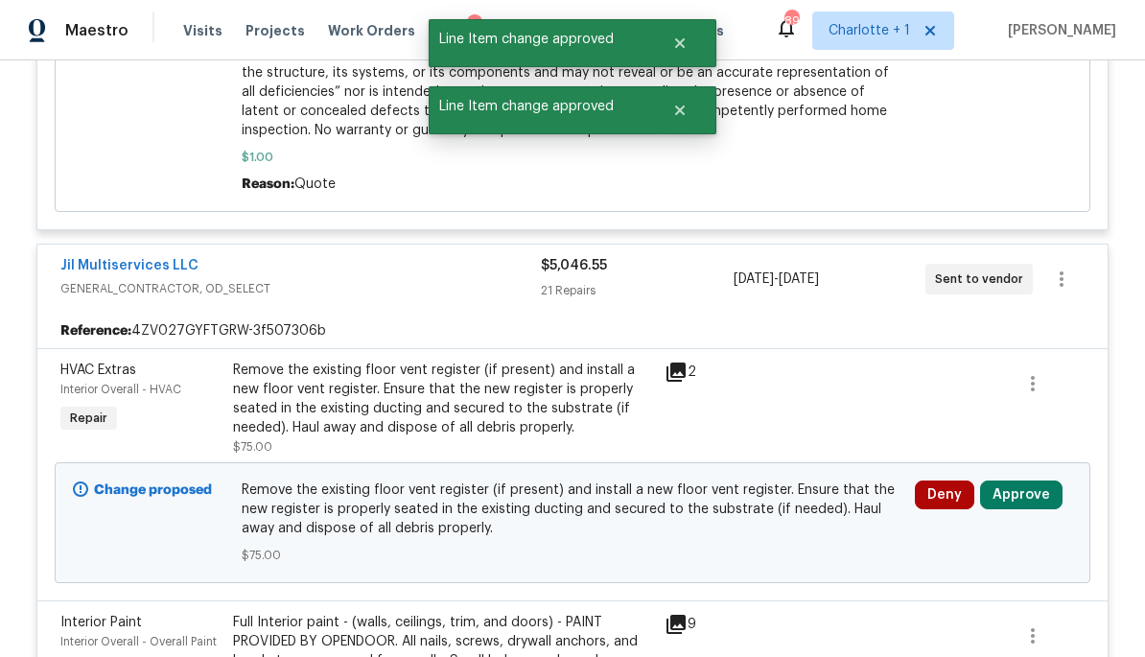
click at [1045, 486] on button "Approve" at bounding box center [1021, 494] width 82 height 29
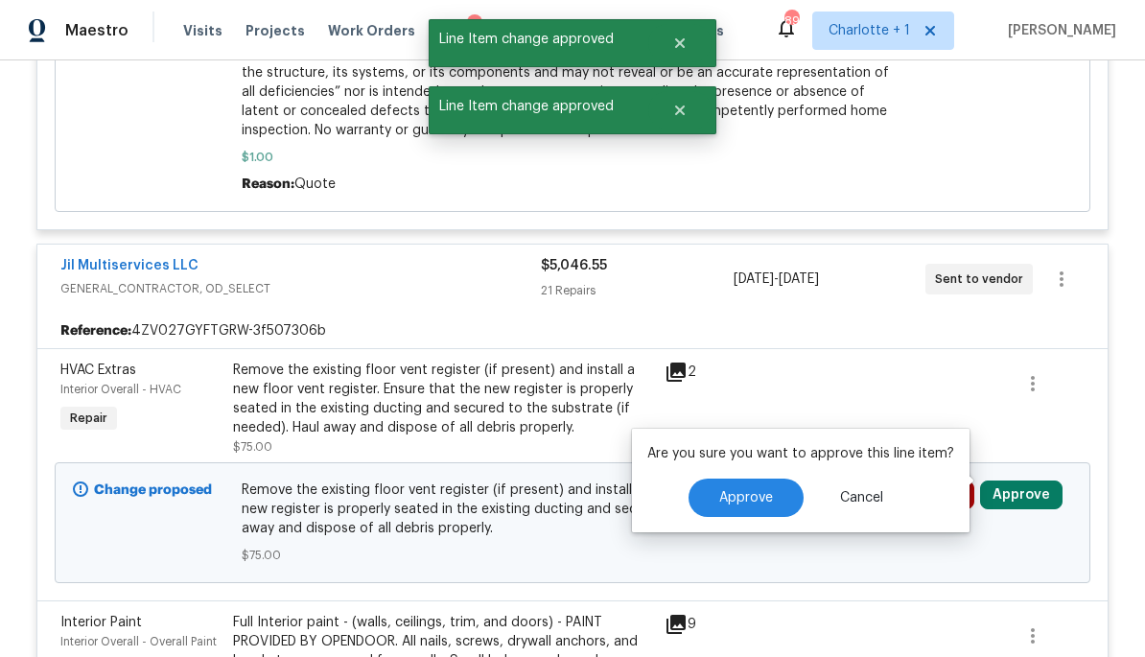
click at [761, 493] on span "Approve" at bounding box center [746, 498] width 54 height 14
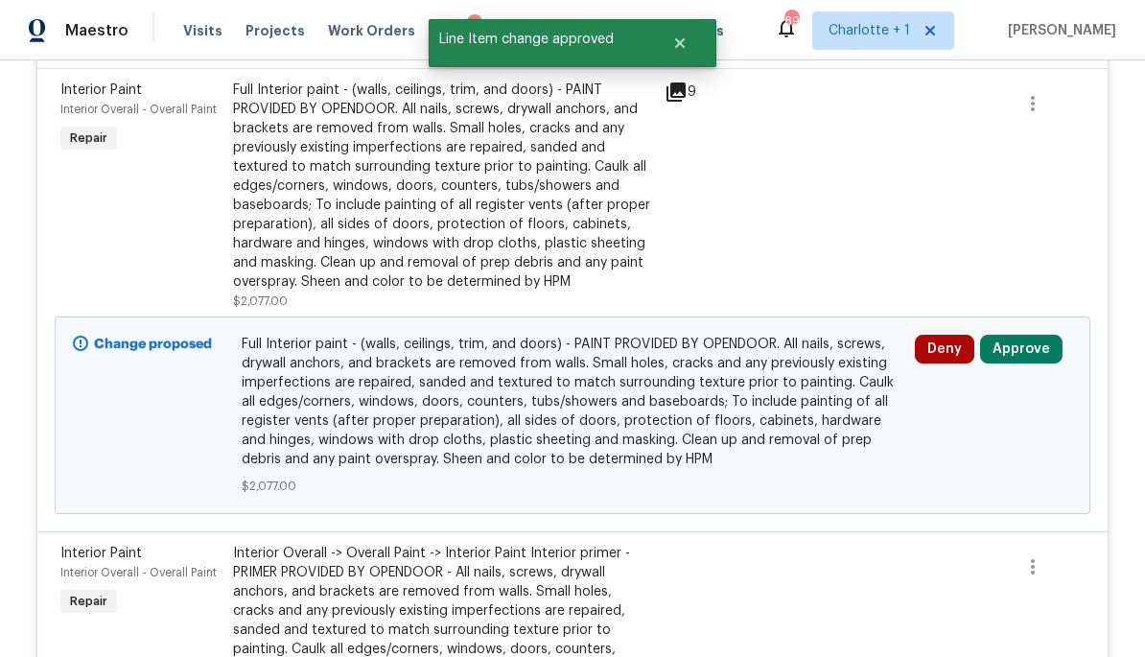
scroll to position [1808, 0]
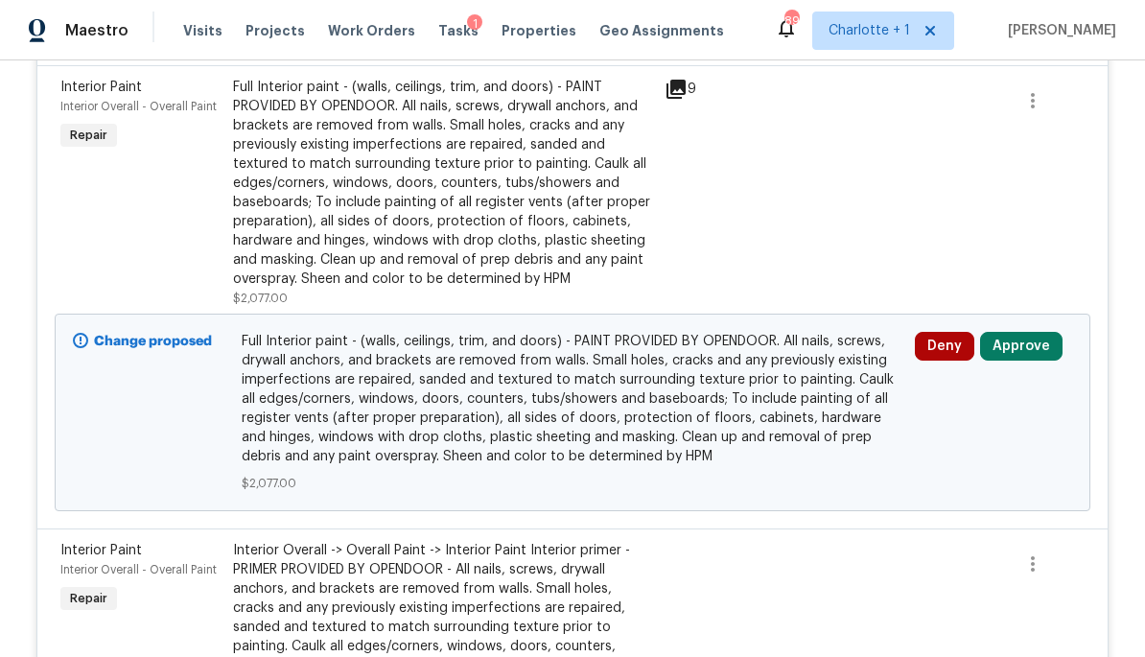
click at [1032, 332] on button "Approve" at bounding box center [1021, 346] width 82 height 29
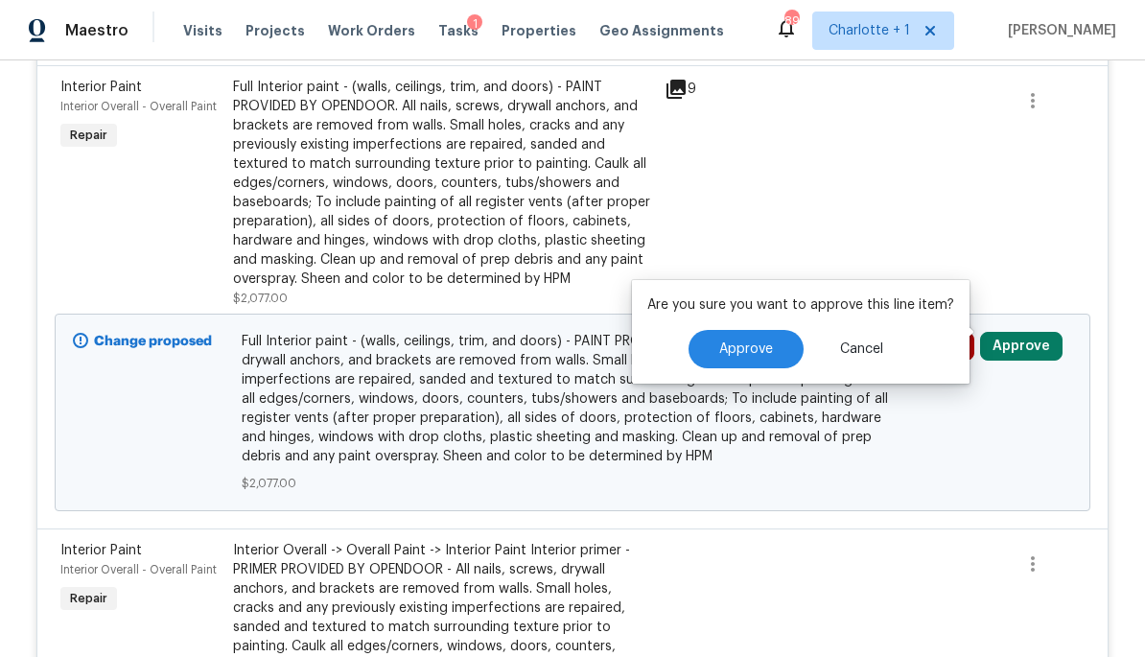
click at [739, 347] on span "Approve" at bounding box center [746, 349] width 54 height 14
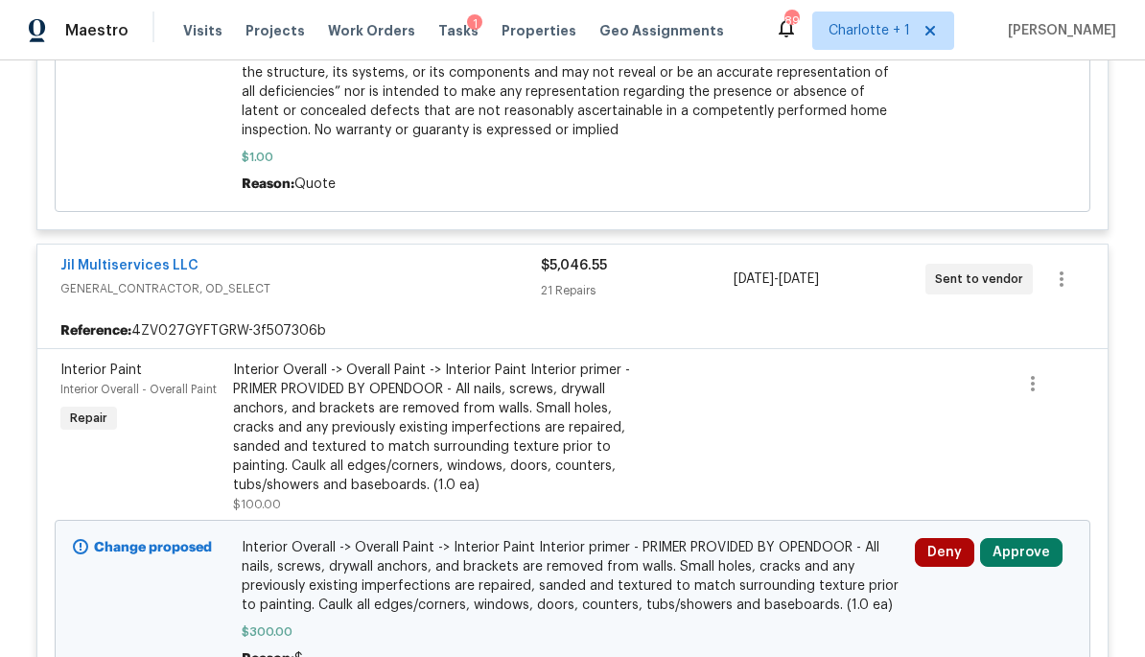
scroll to position [1738, 0]
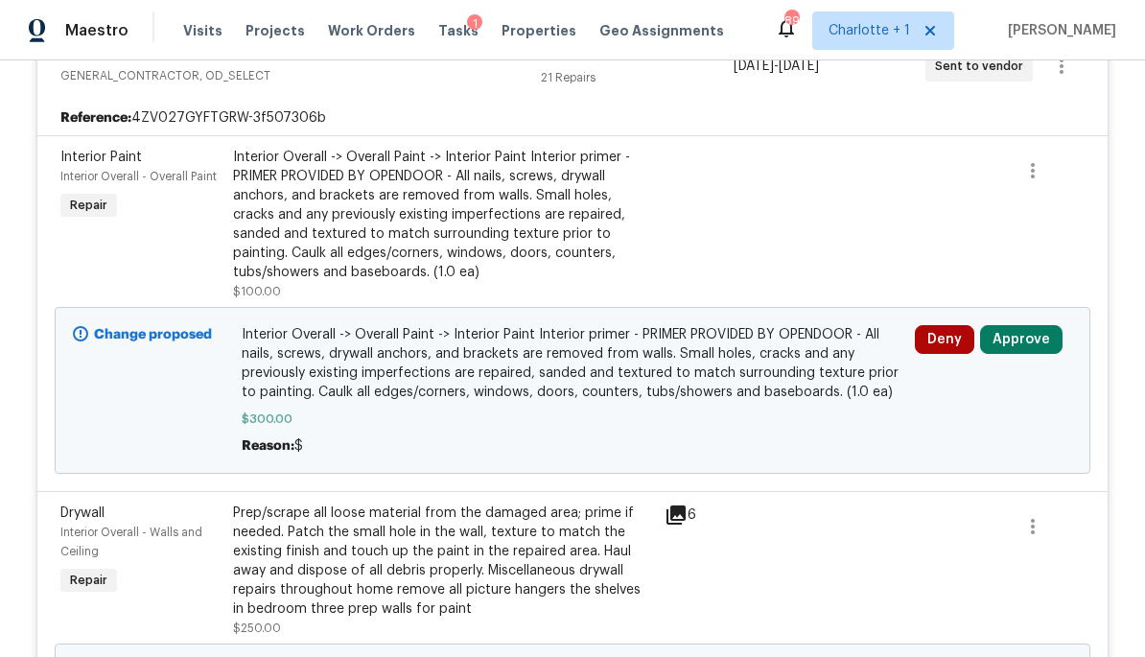
click at [1034, 325] on button "Approve" at bounding box center [1021, 339] width 82 height 29
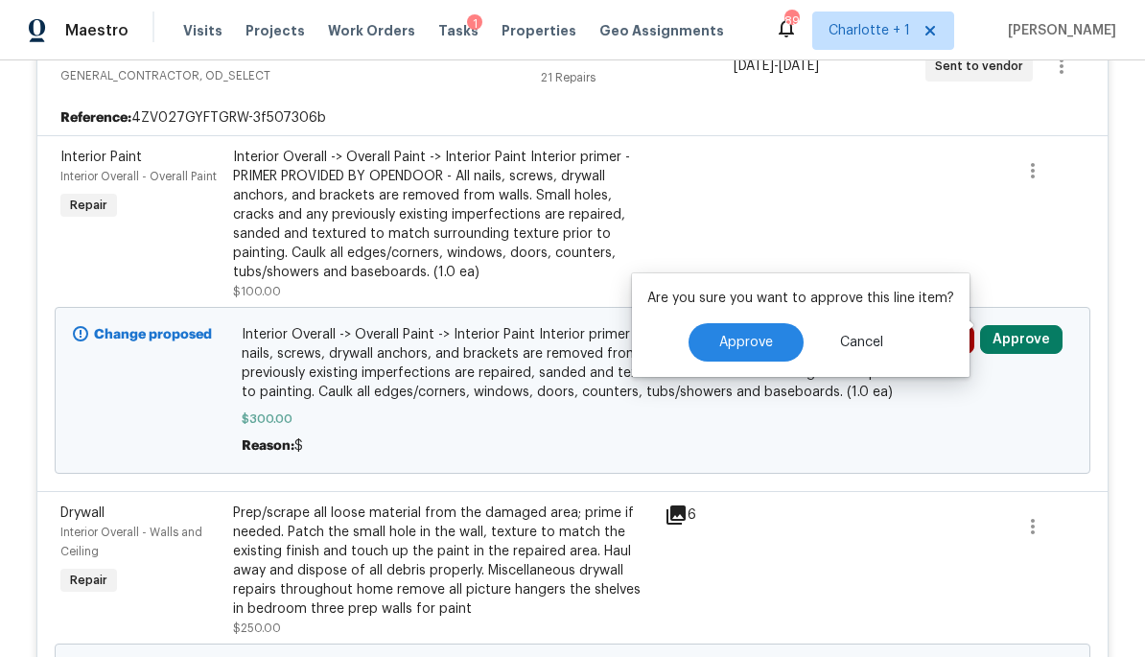
click at [767, 348] on span "Approve" at bounding box center [746, 342] width 54 height 14
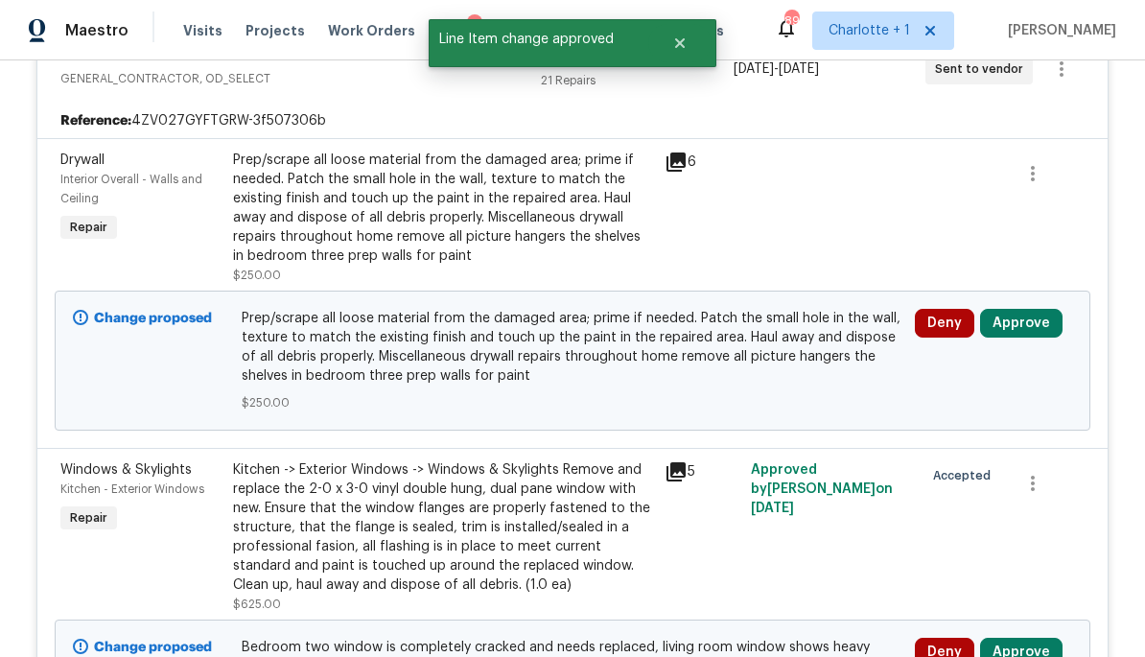
scroll to position [1773, 0]
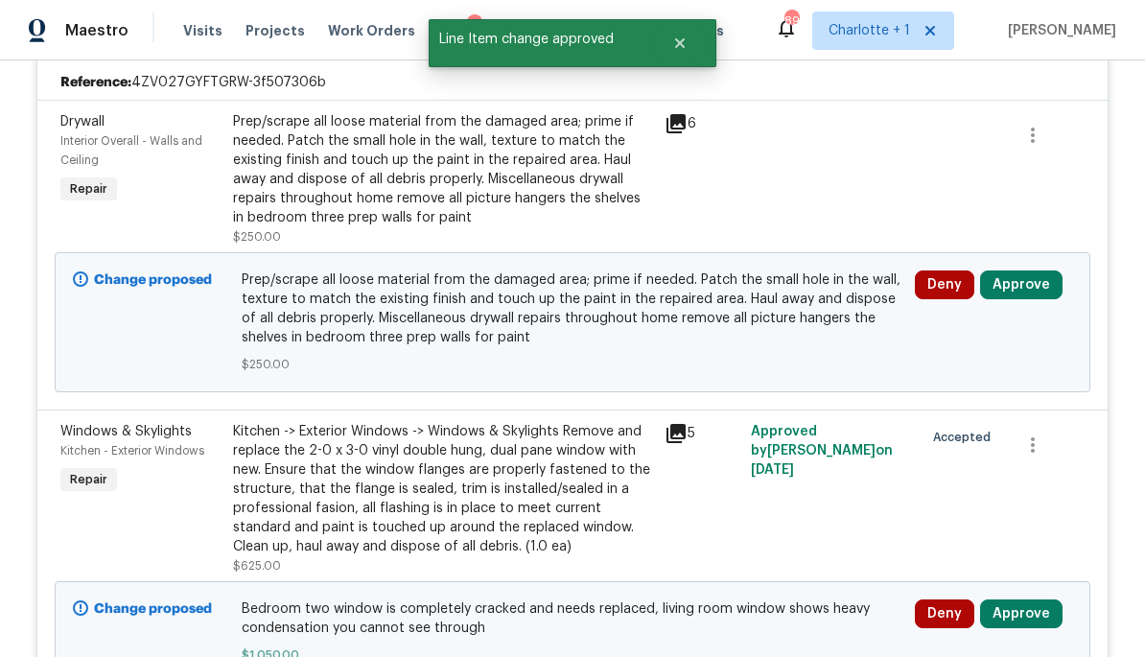
click at [1047, 272] on button "Approve" at bounding box center [1021, 284] width 82 height 29
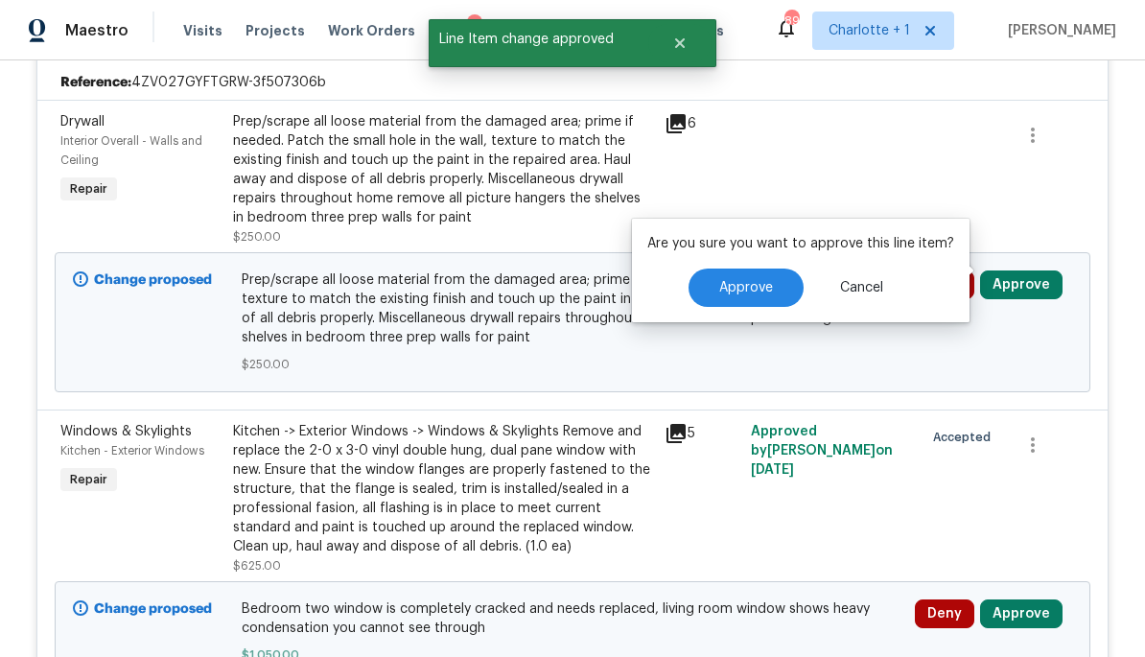
click at [768, 269] on button "Approve" at bounding box center [745, 287] width 115 height 38
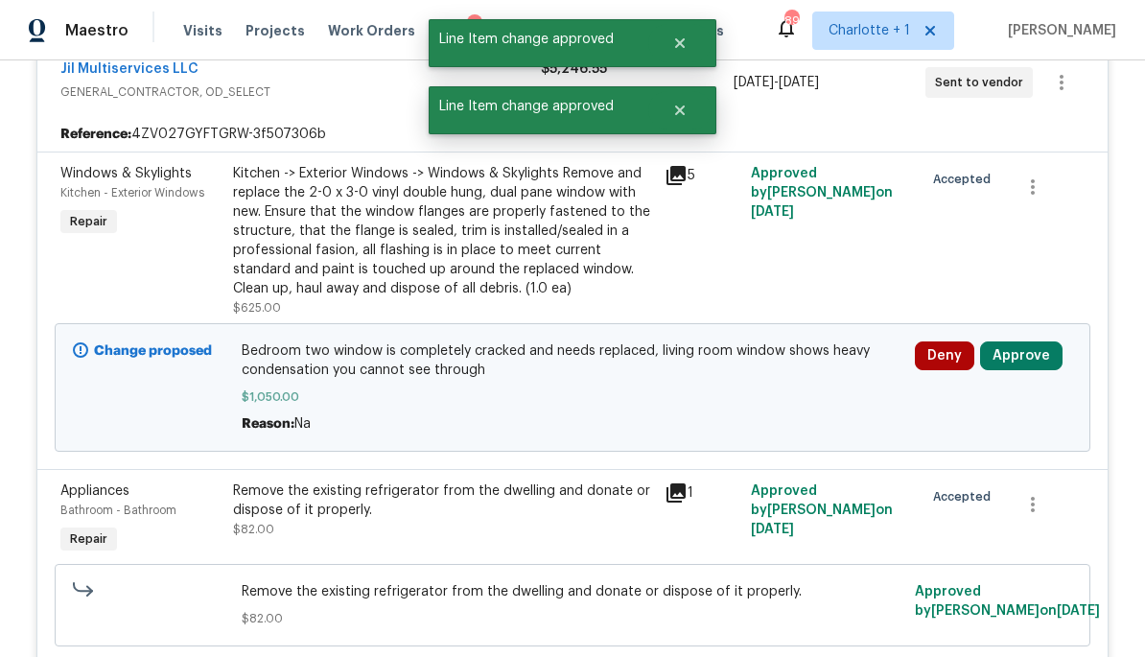
scroll to position [1724, 0]
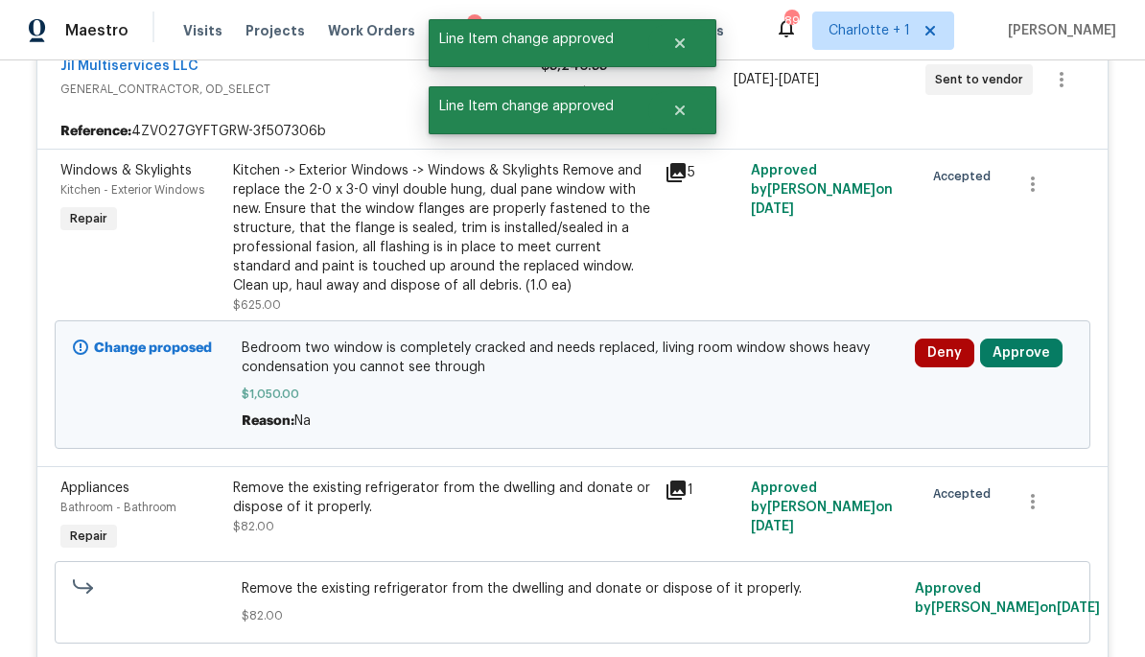
click at [1043, 345] on button "Approve" at bounding box center [1021, 352] width 82 height 29
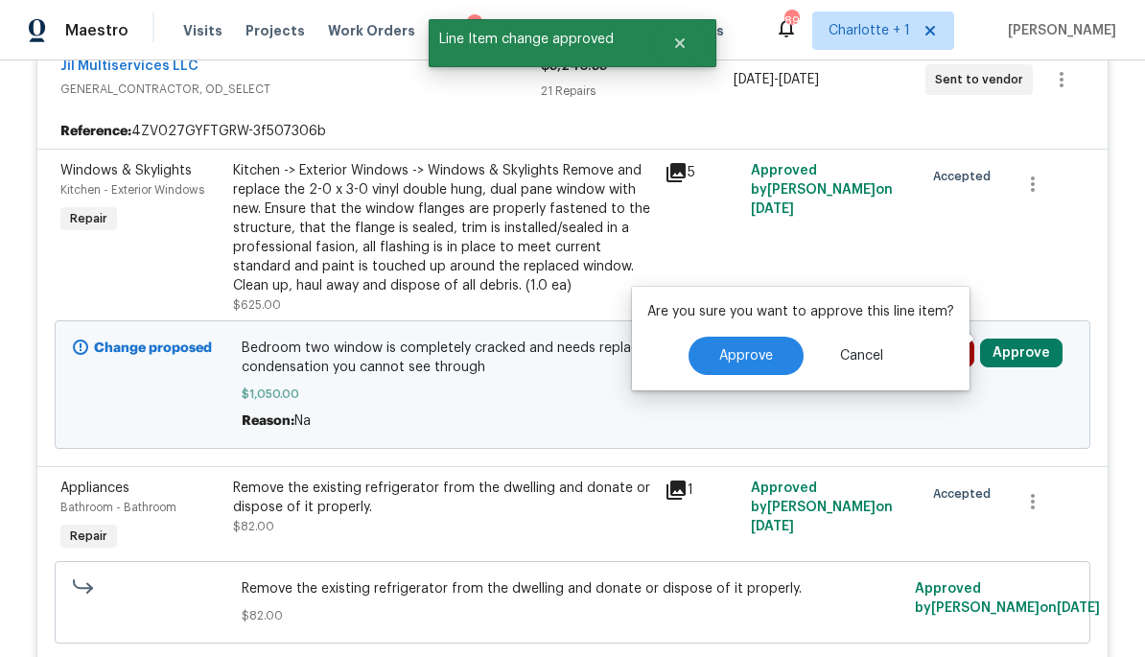
click at [754, 350] on span "Approve" at bounding box center [746, 356] width 54 height 14
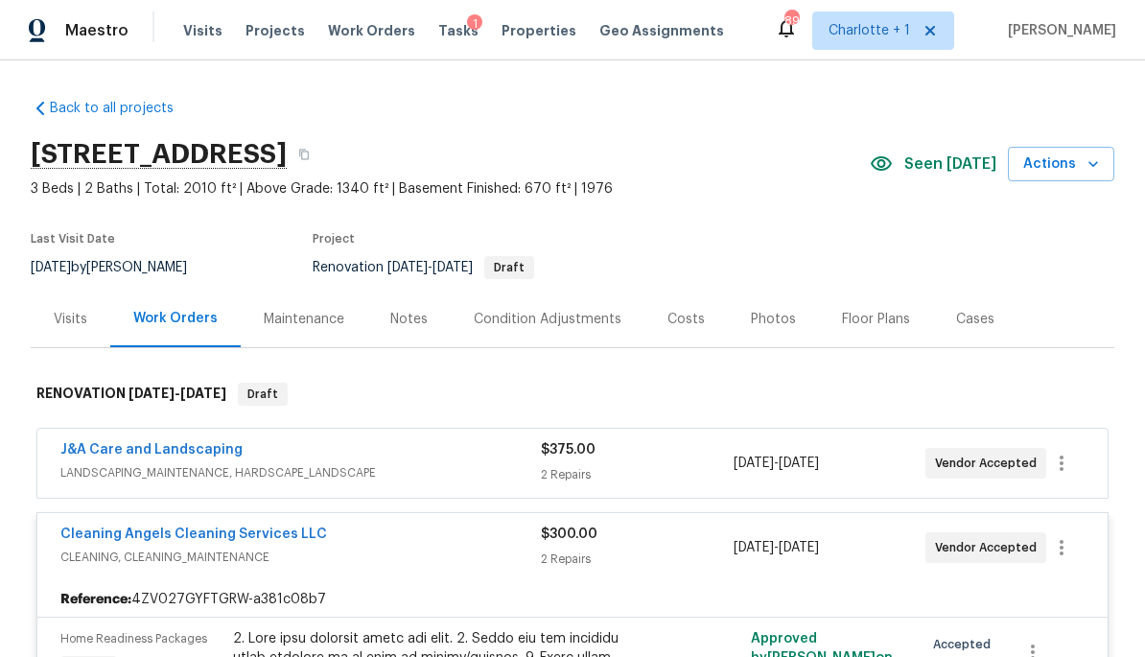
scroll to position [0, 0]
click at [689, 325] on div "Costs" at bounding box center [685, 319] width 37 height 19
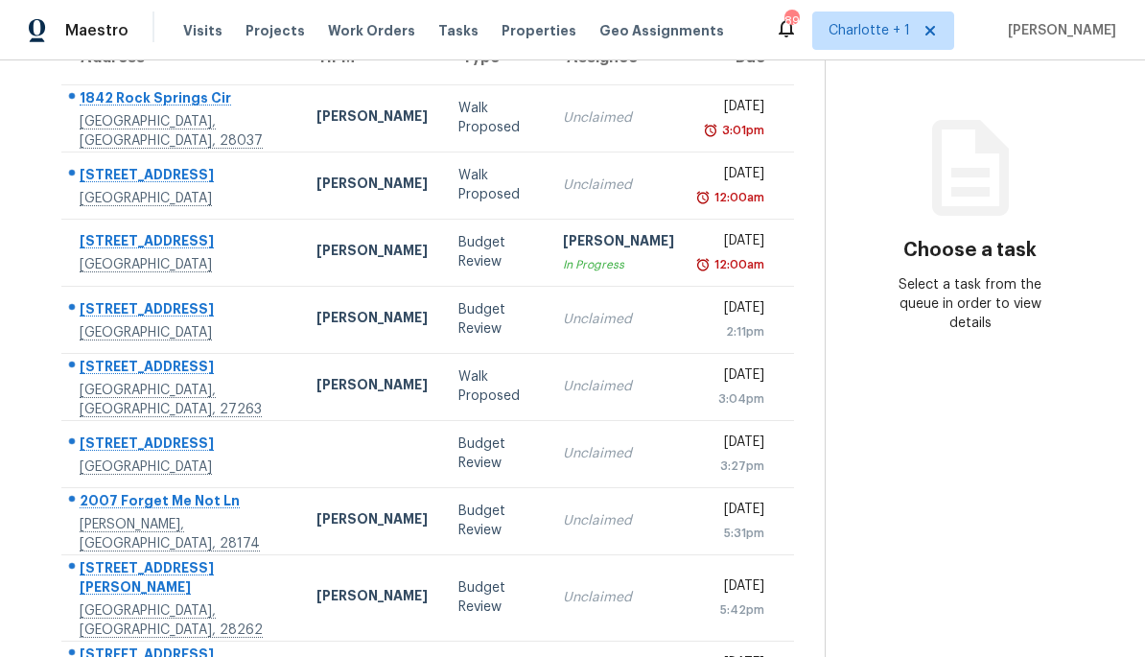
scroll to position [151, 0]
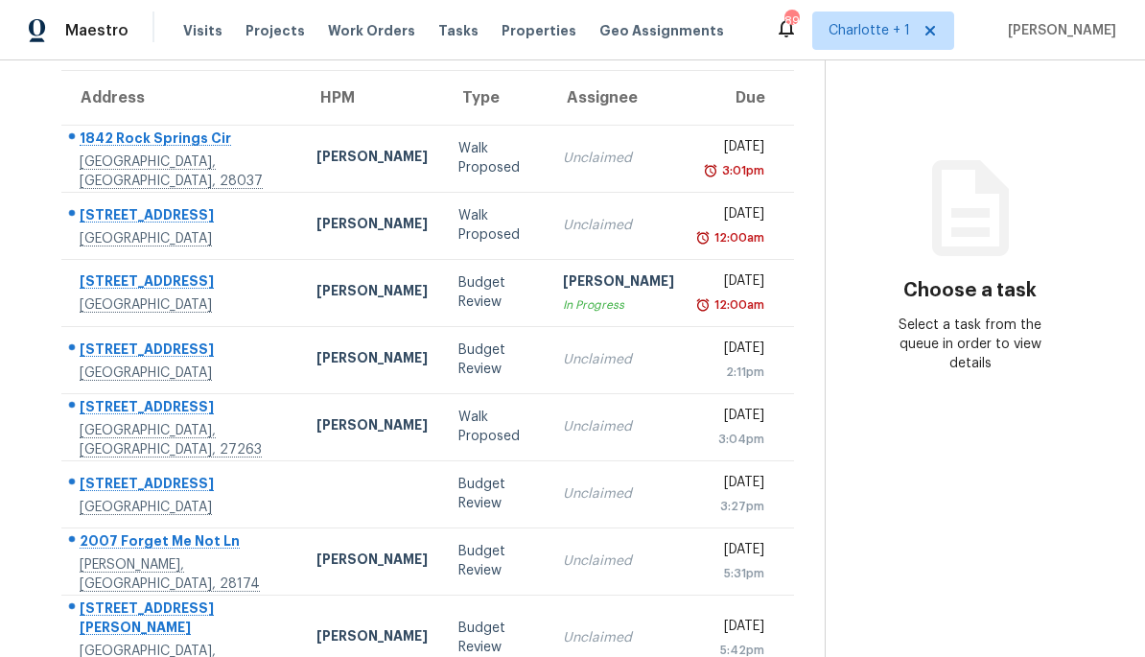
click at [356, 290] on div "[PERSON_NAME]" at bounding box center [371, 293] width 111 height 24
